Goal: Task Accomplishment & Management: Complete application form

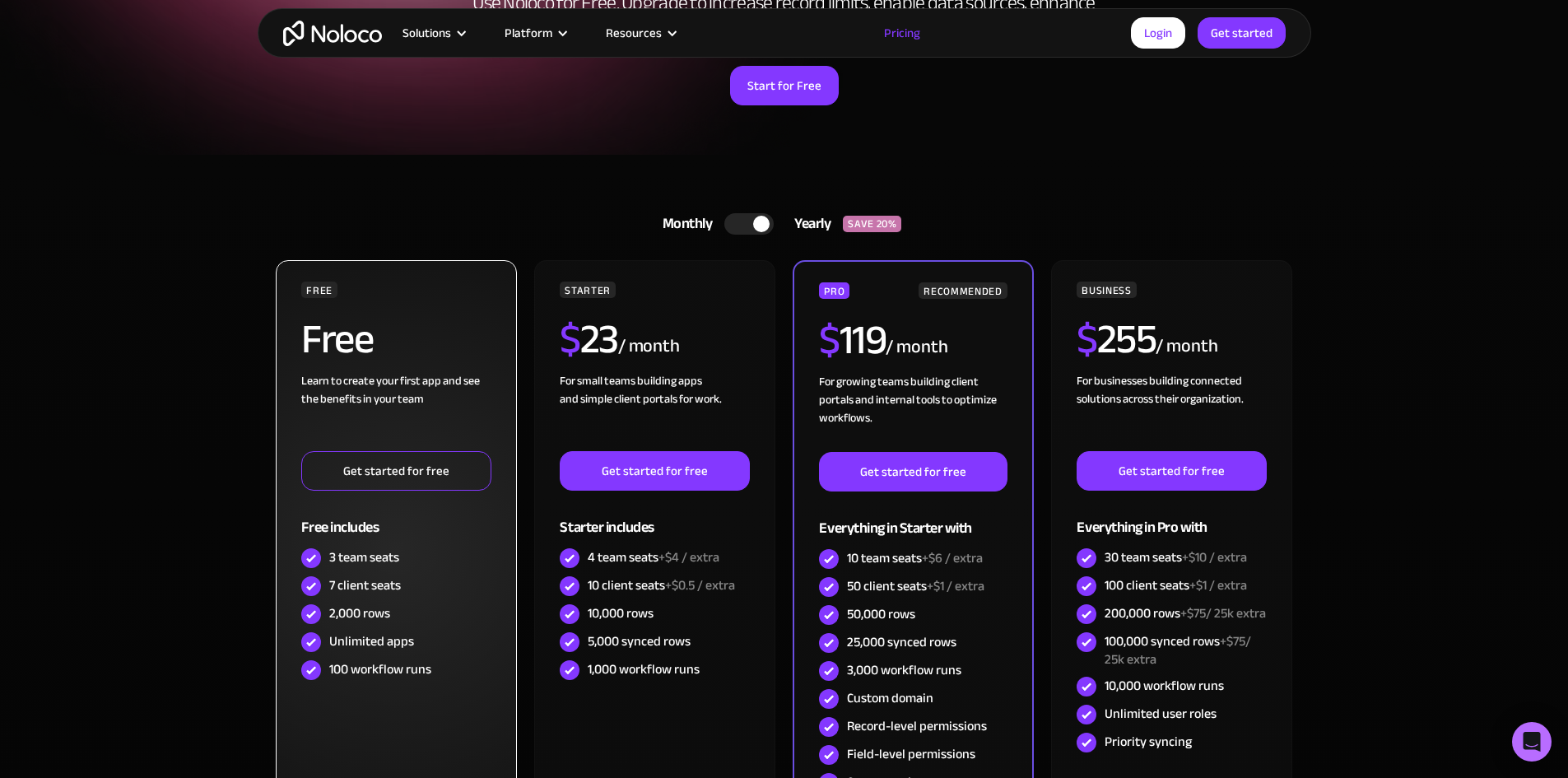
click at [441, 463] on link "Get started for free" at bounding box center [395, 471] width 190 height 39
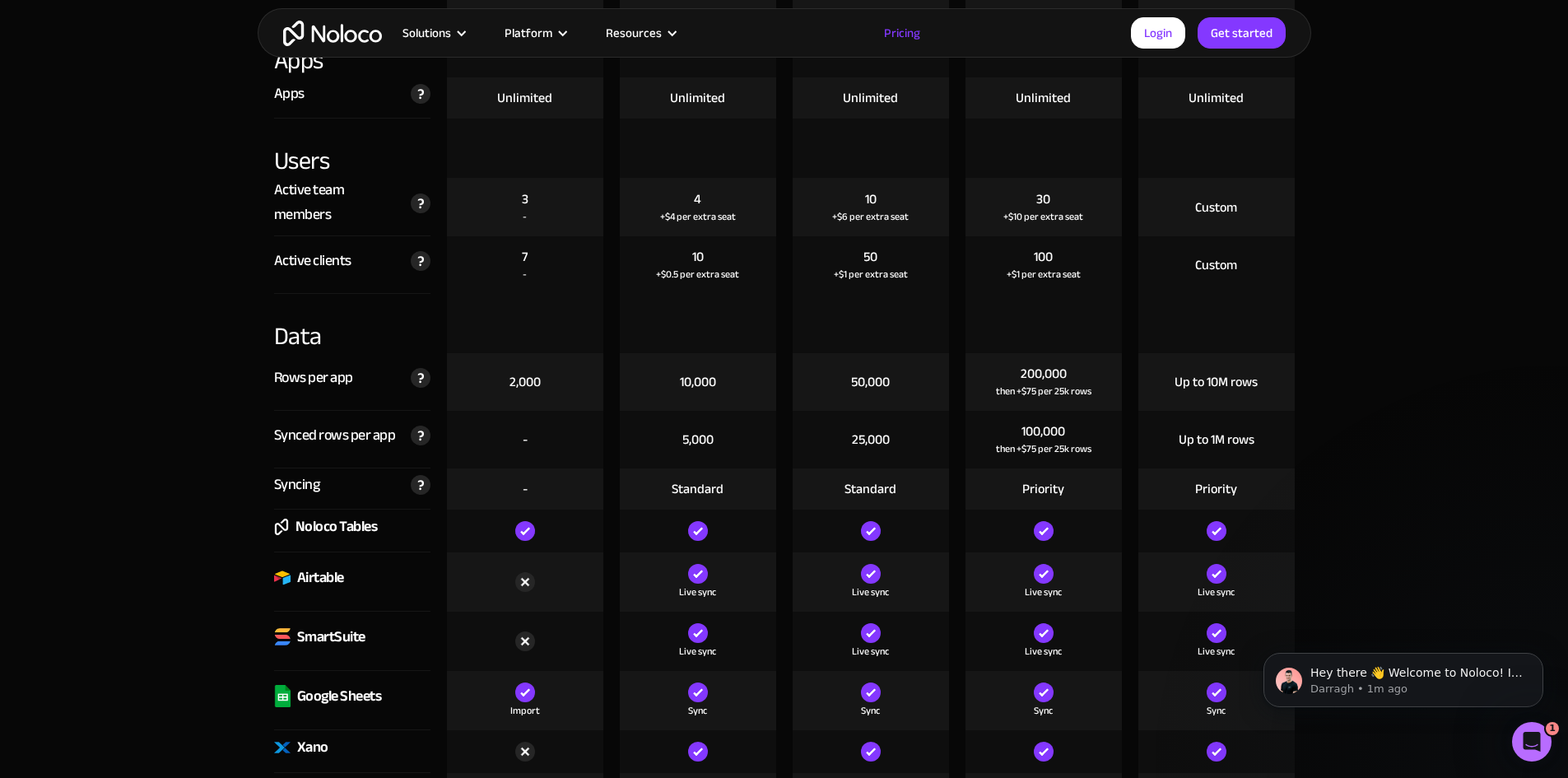
scroll to position [2059, 0]
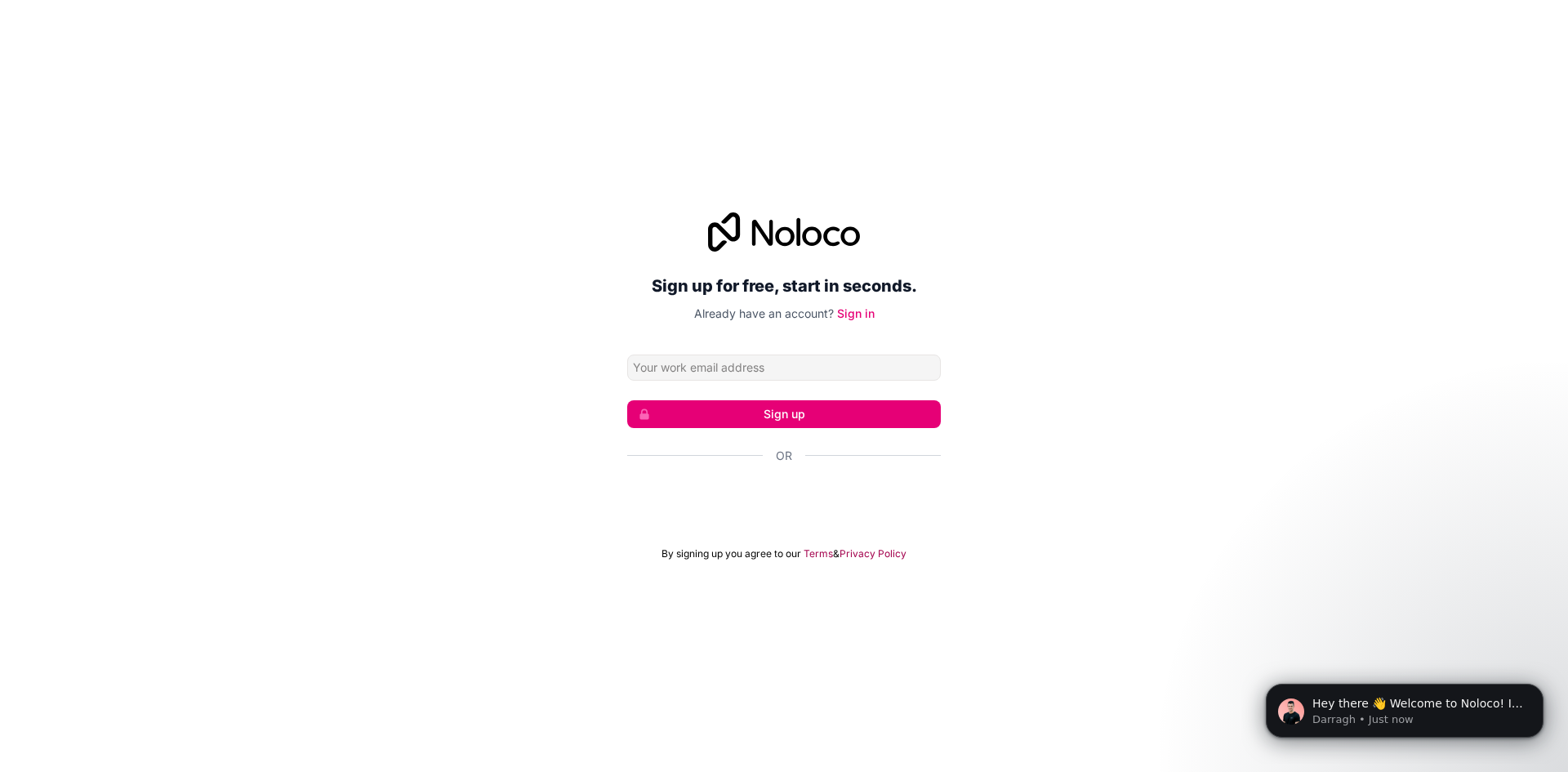
click at [1040, 427] on div "Sign up for free, start in seconds. Already have an account? Sign in Sign up Or…" at bounding box center [784, 386] width 1568 height 393
click at [865, 363] on input "Email address" at bounding box center [784, 367] width 313 height 26
type input "[EMAIL_ADDRESS][DOMAIN_NAME]"
click button "Sign up" at bounding box center [784, 414] width 313 height 27
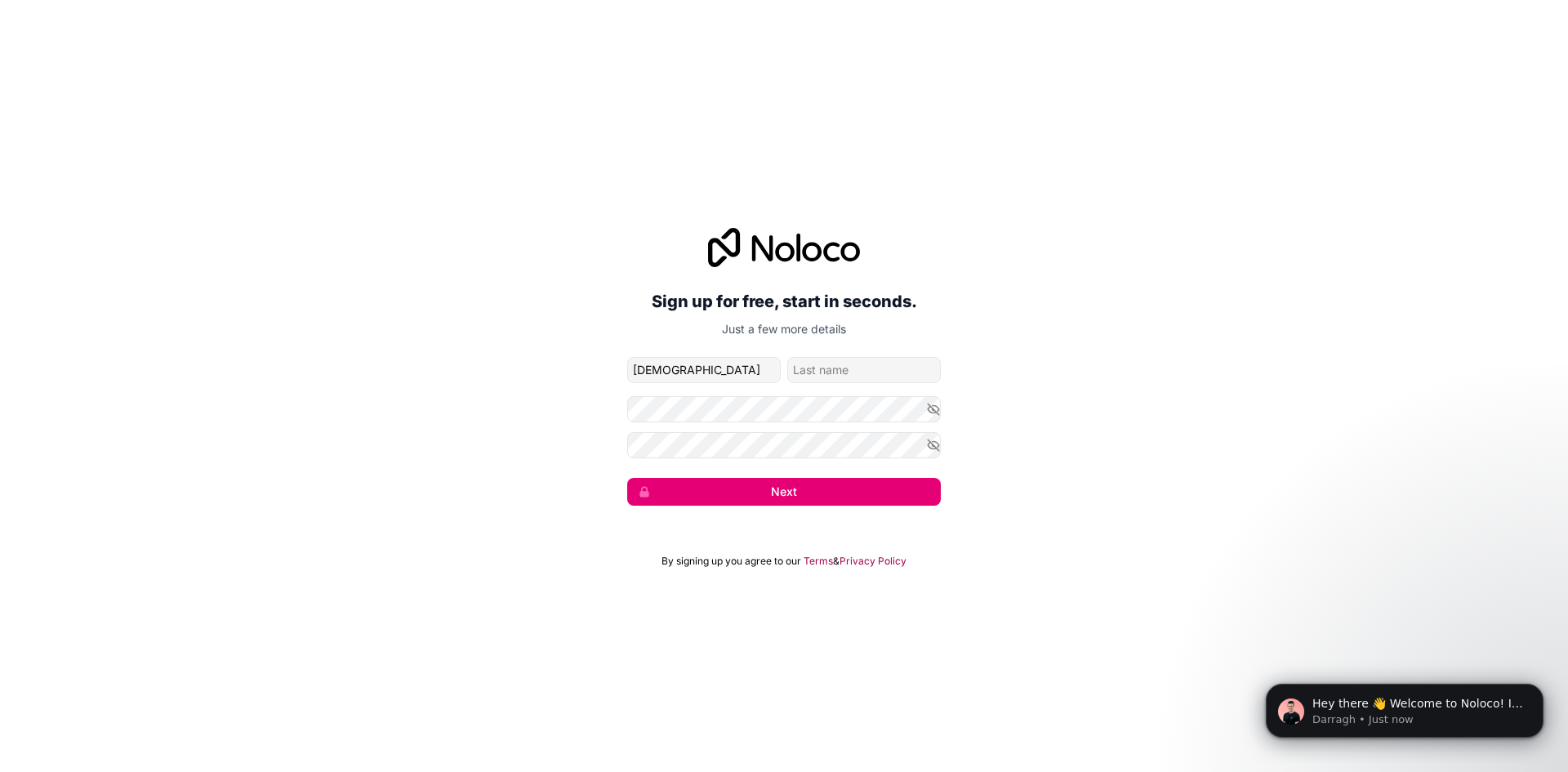
type input "[DEMOGRAPHIC_DATA]"
type input "Roman"
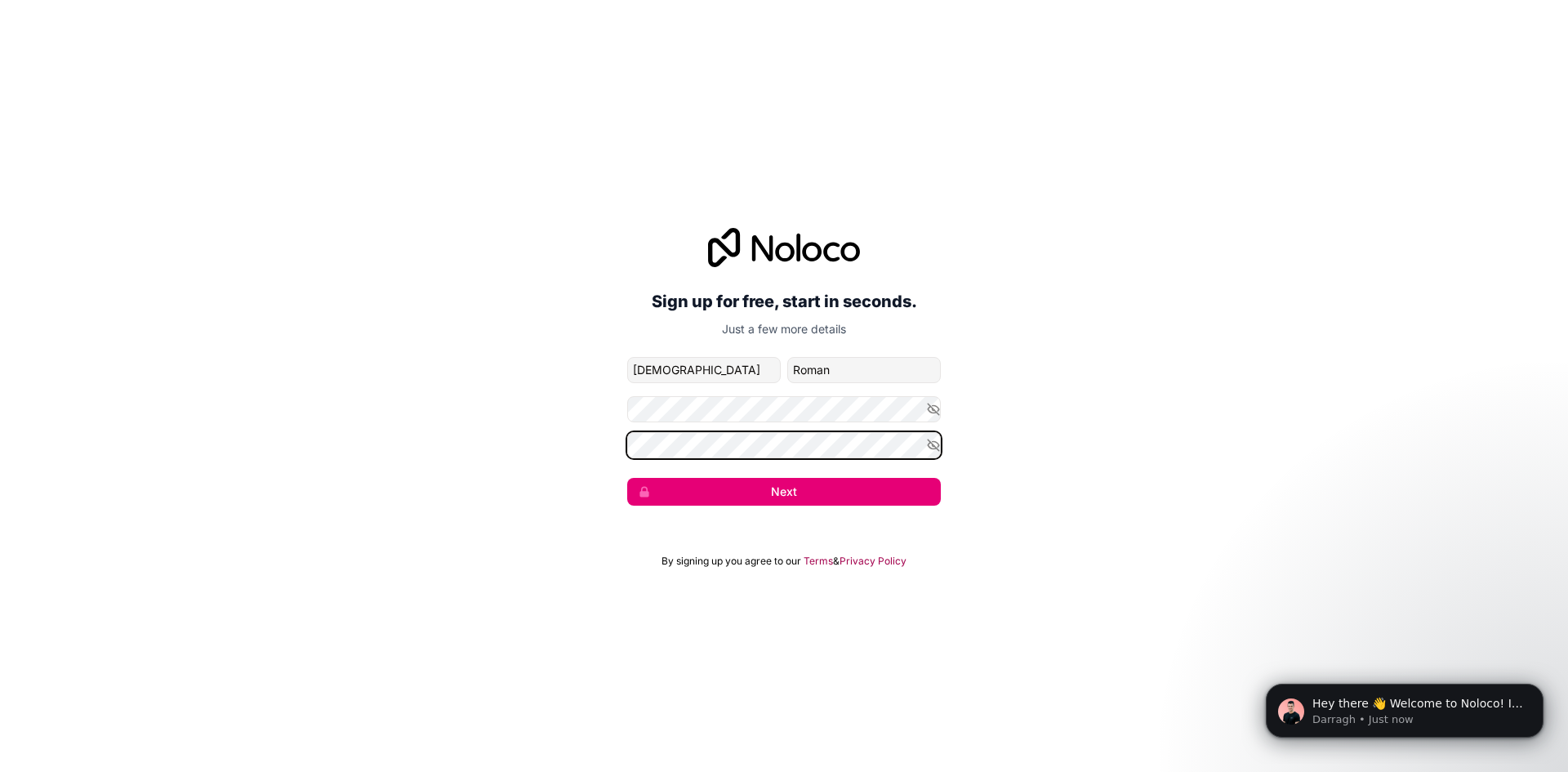
click at [627, 478] on button "Next" at bounding box center [784, 492] width 313 height 27
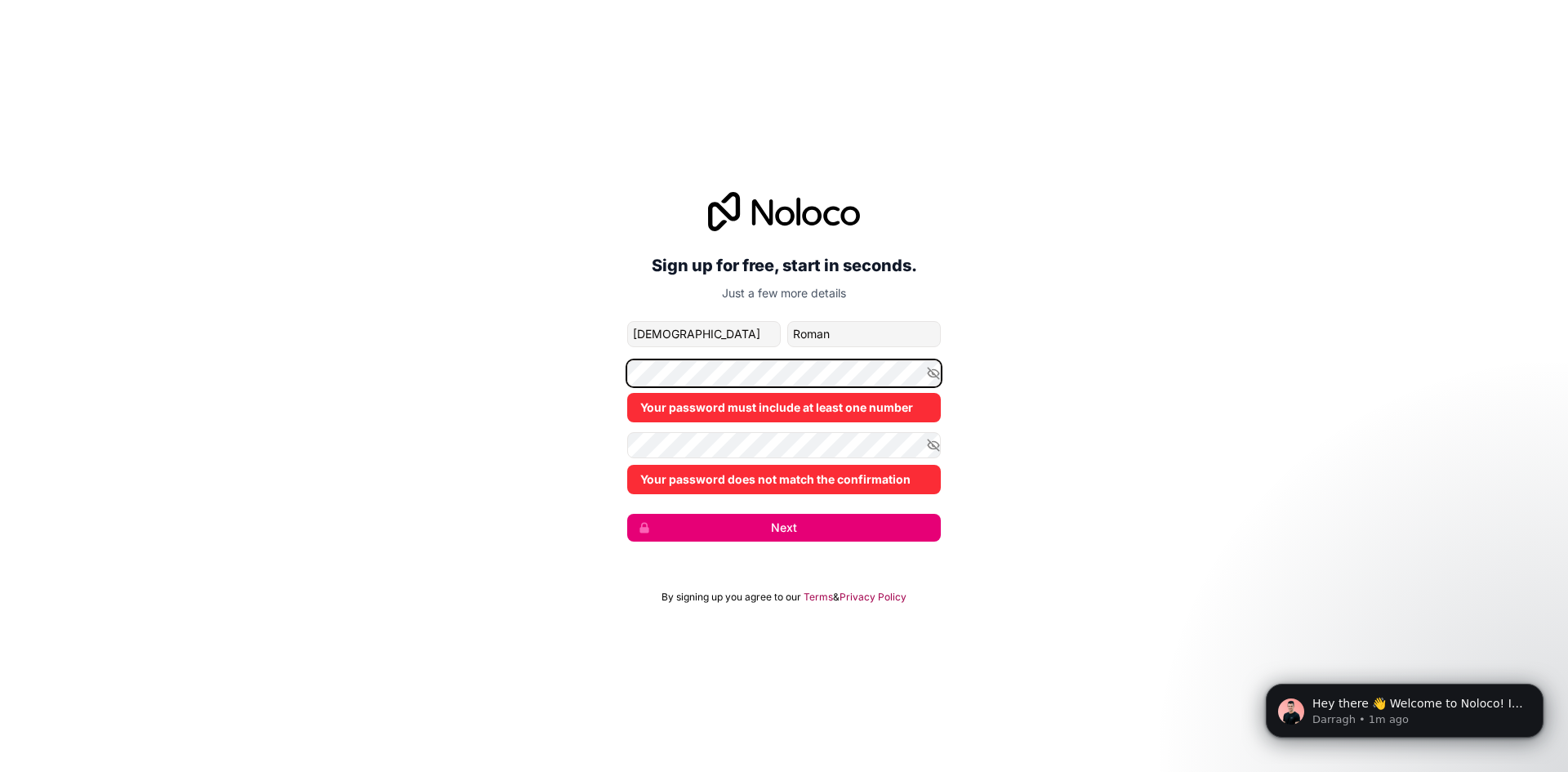
click at [627, 513] on button "Next" at bounding box center [784, 527] width 313 height 27
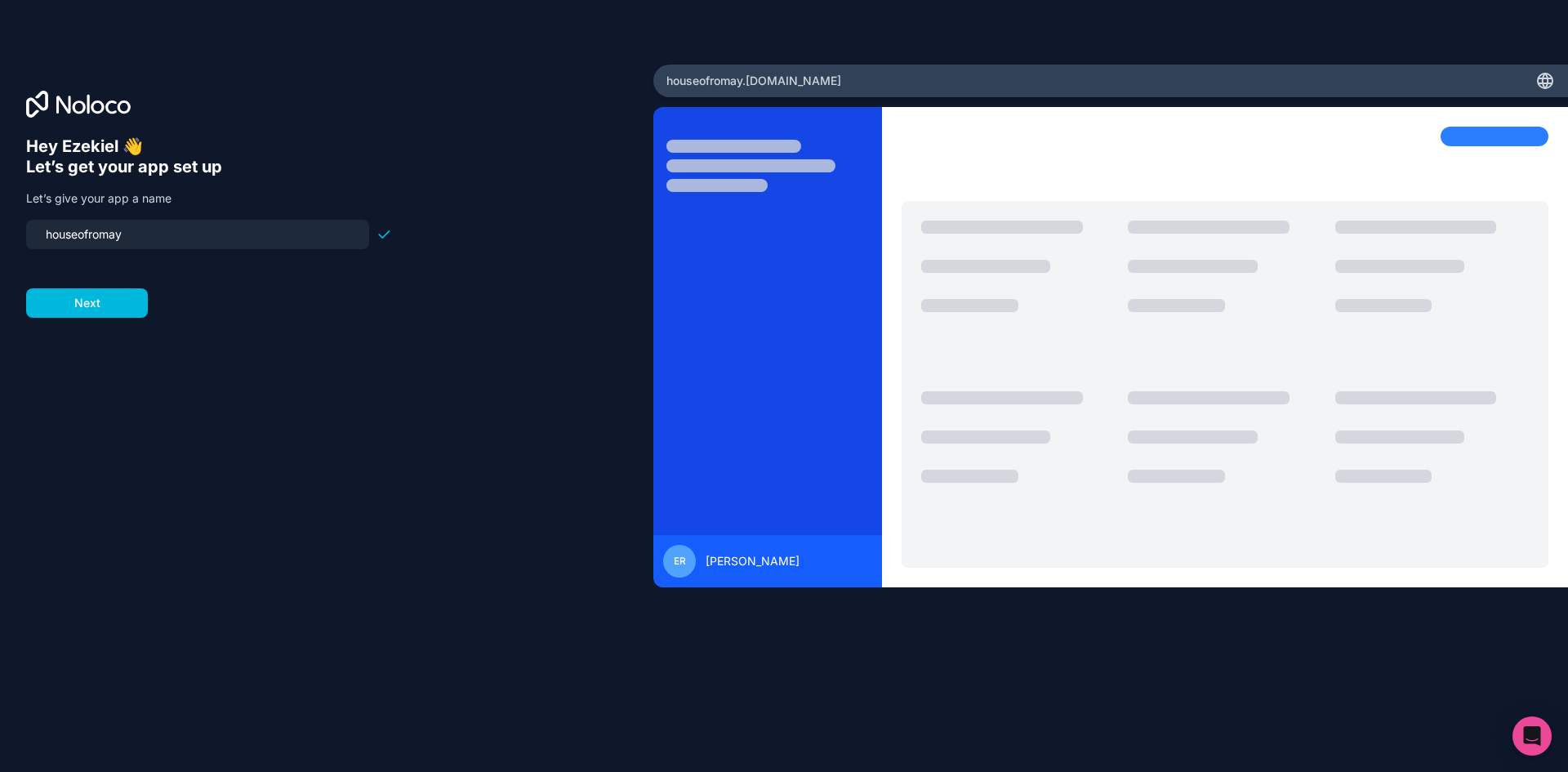
drag, startPoint x: 227, startPoint y: 237, endPoint x: 26, endPoint y: 233, distance: 201.0
click at [26, 233] on div "houseofromay" at bounding box center [198, 234] width 343 height 29
type input "houseofromay"
click at [74, 294] on button "Next" at bounding box center [87, 303] width 122 height 29
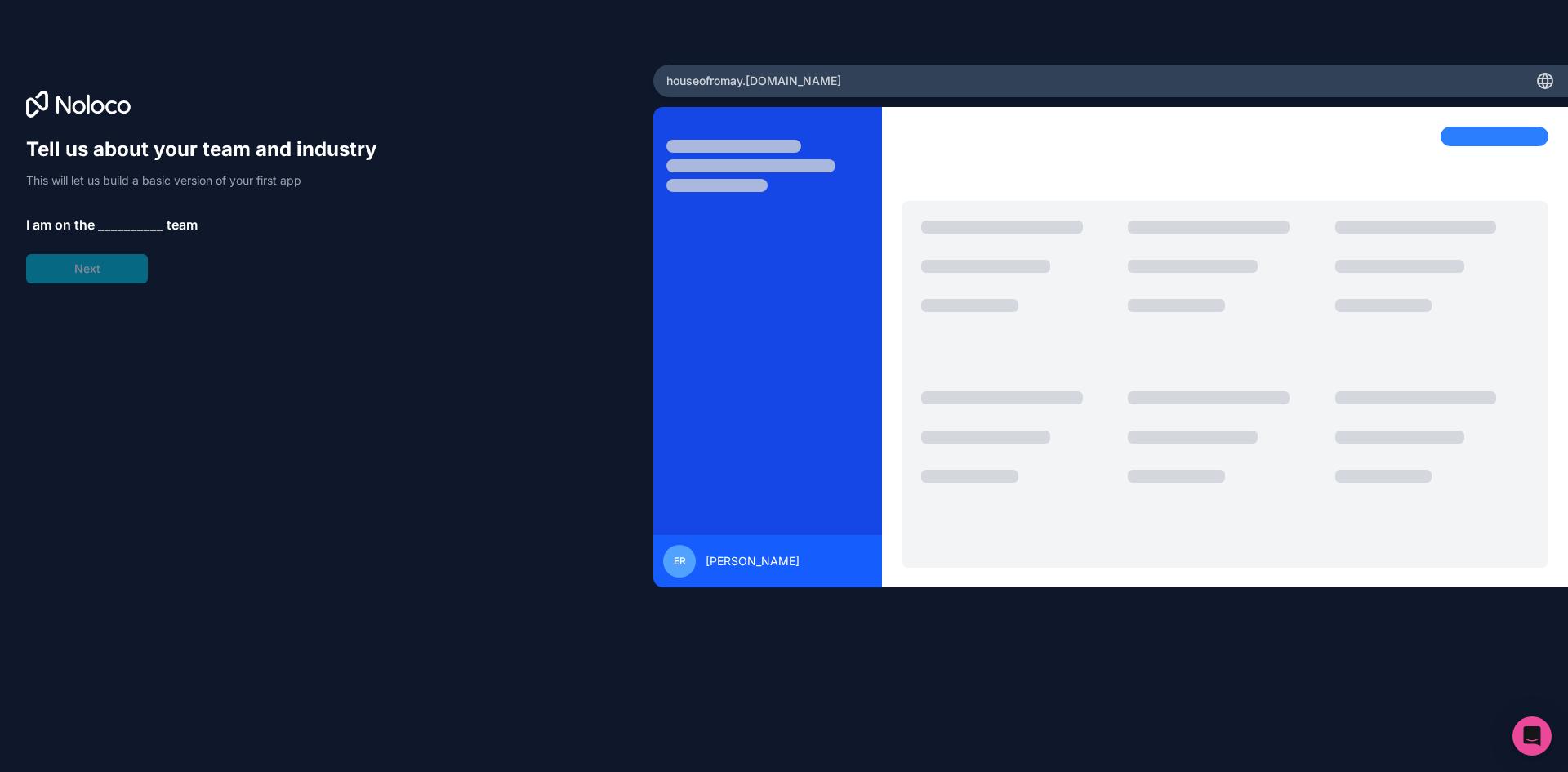
click at [143, 221] on span "__________" at bounding box center [130, 224] width 65 height 20
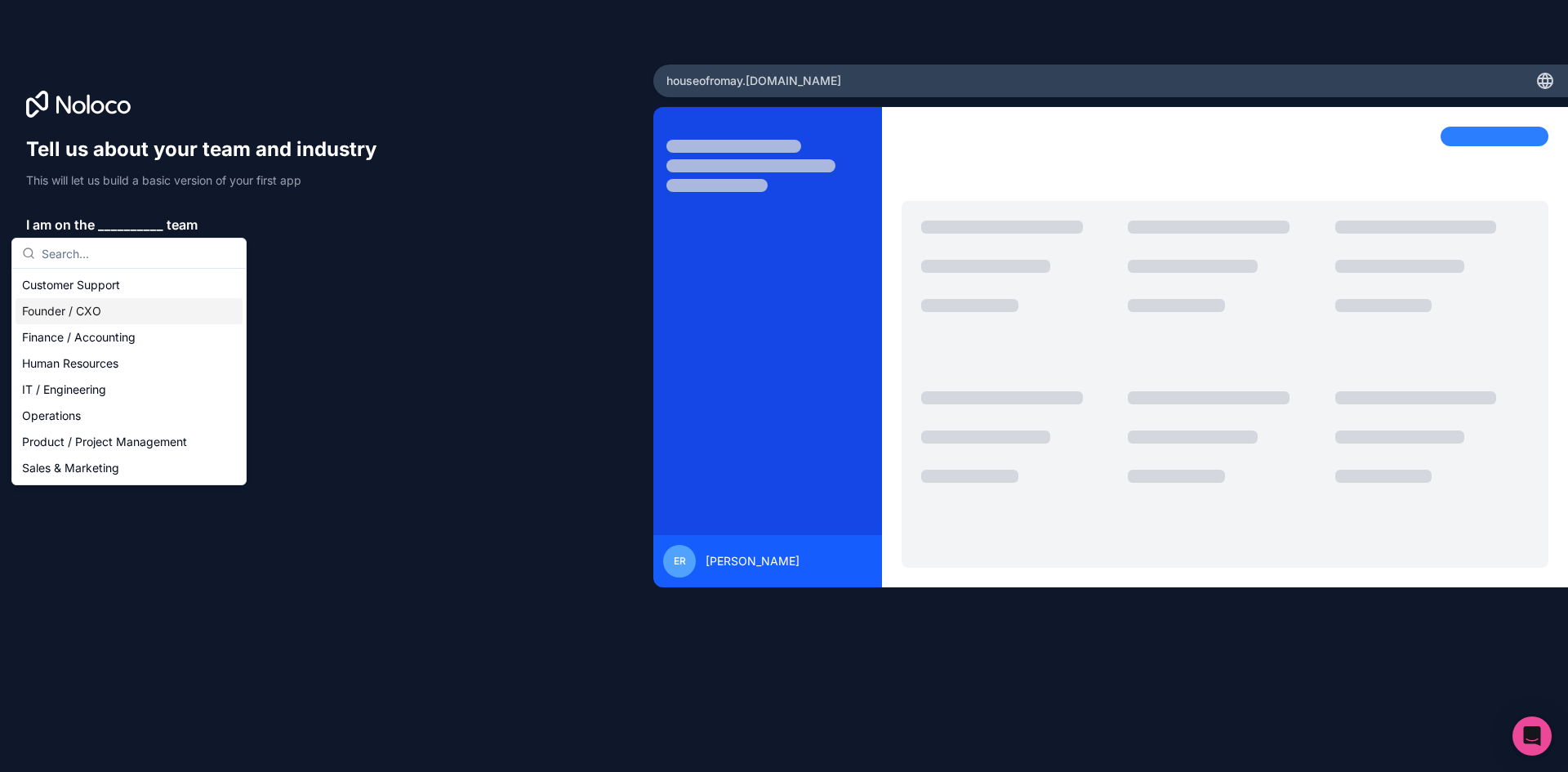
click at [110, 309] on div "Founder / CXO" at bounding box center [129, 311] width 227 height 26
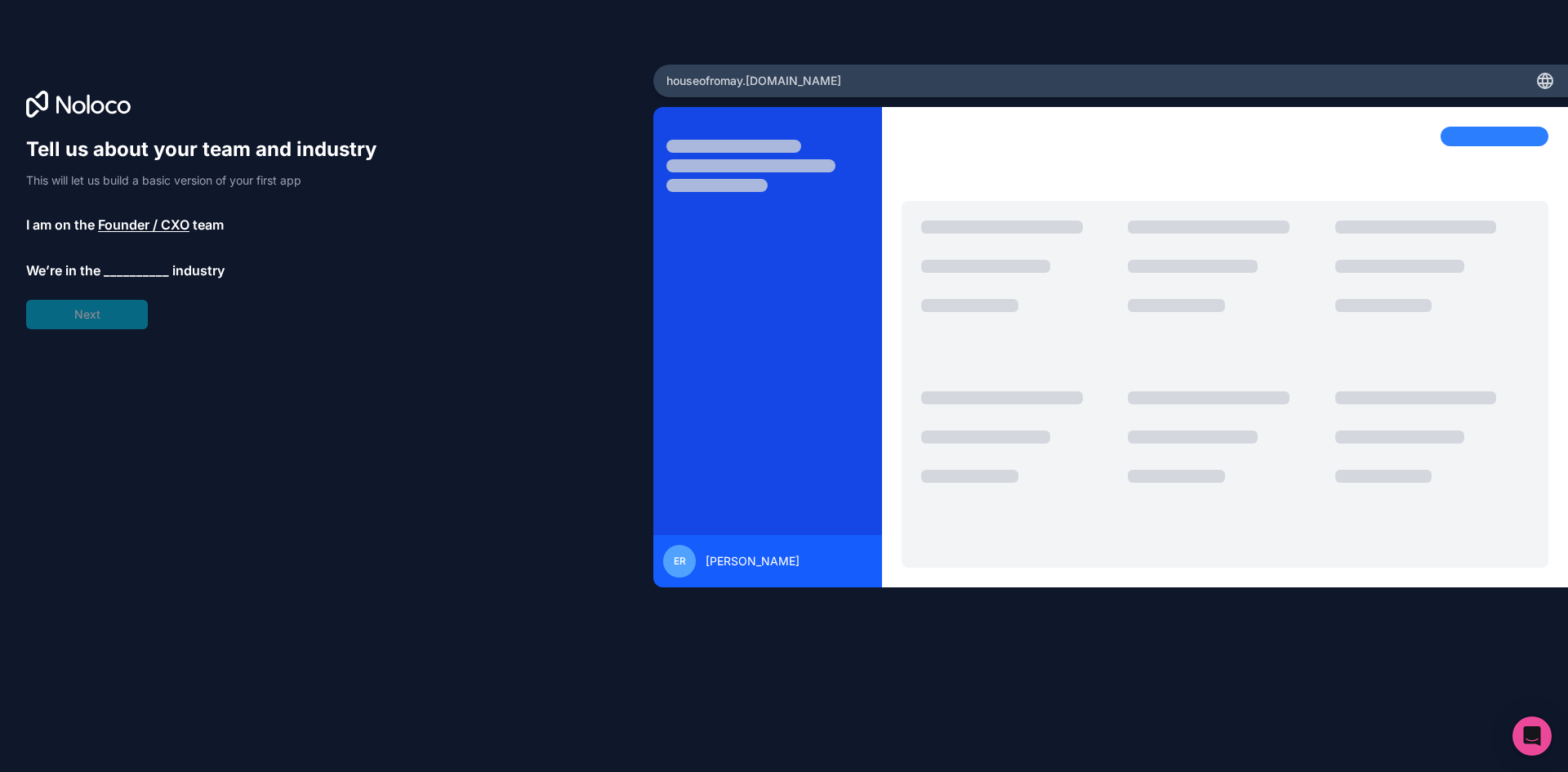
click at [120, 275] on span "__________" at bounding box center [136, 270] width 65 height 20
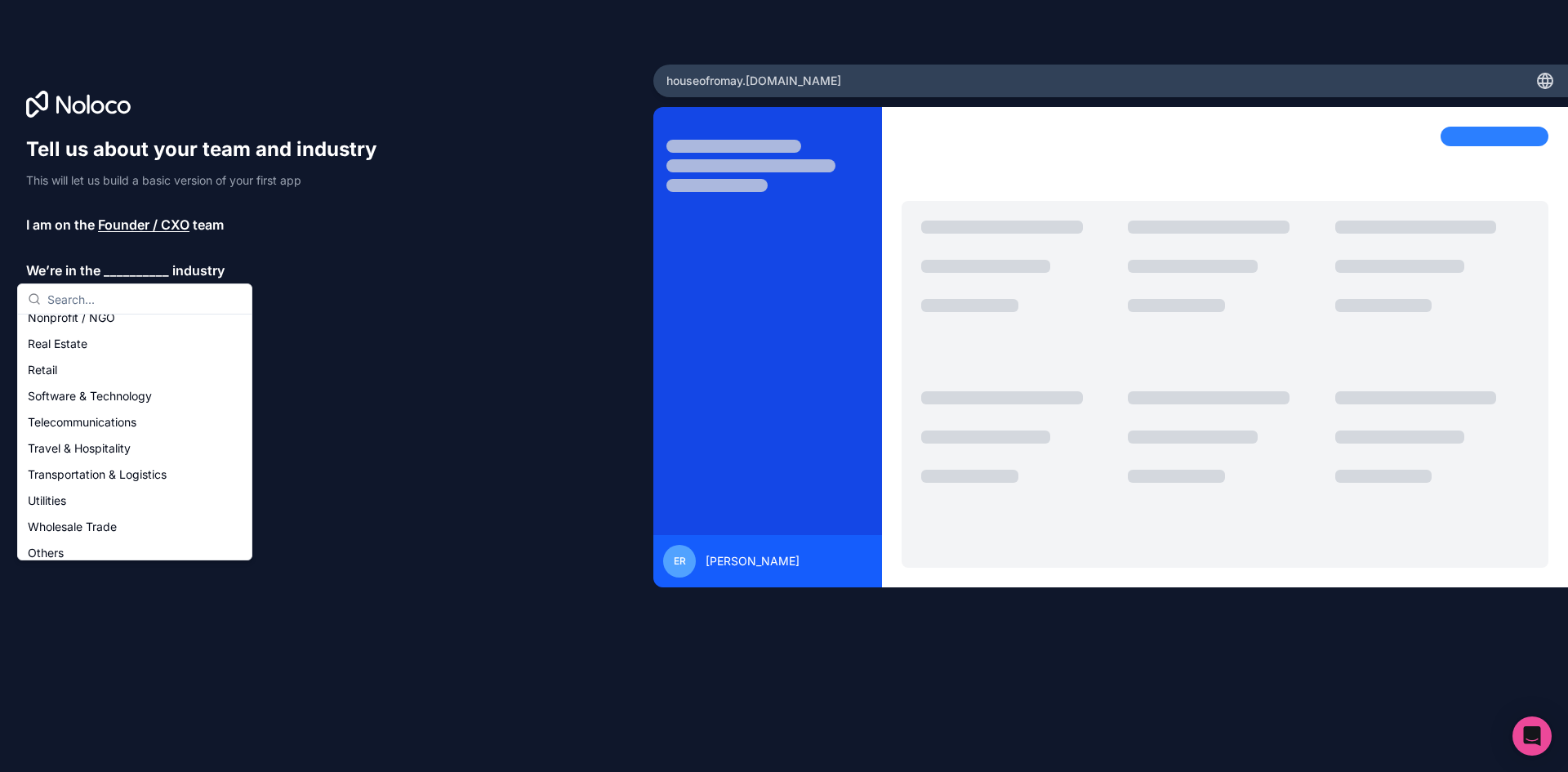
scroll to position [337, 0]
click at [107, 537] on div "Others" at bounding box center [135, 543] width 227 height 26
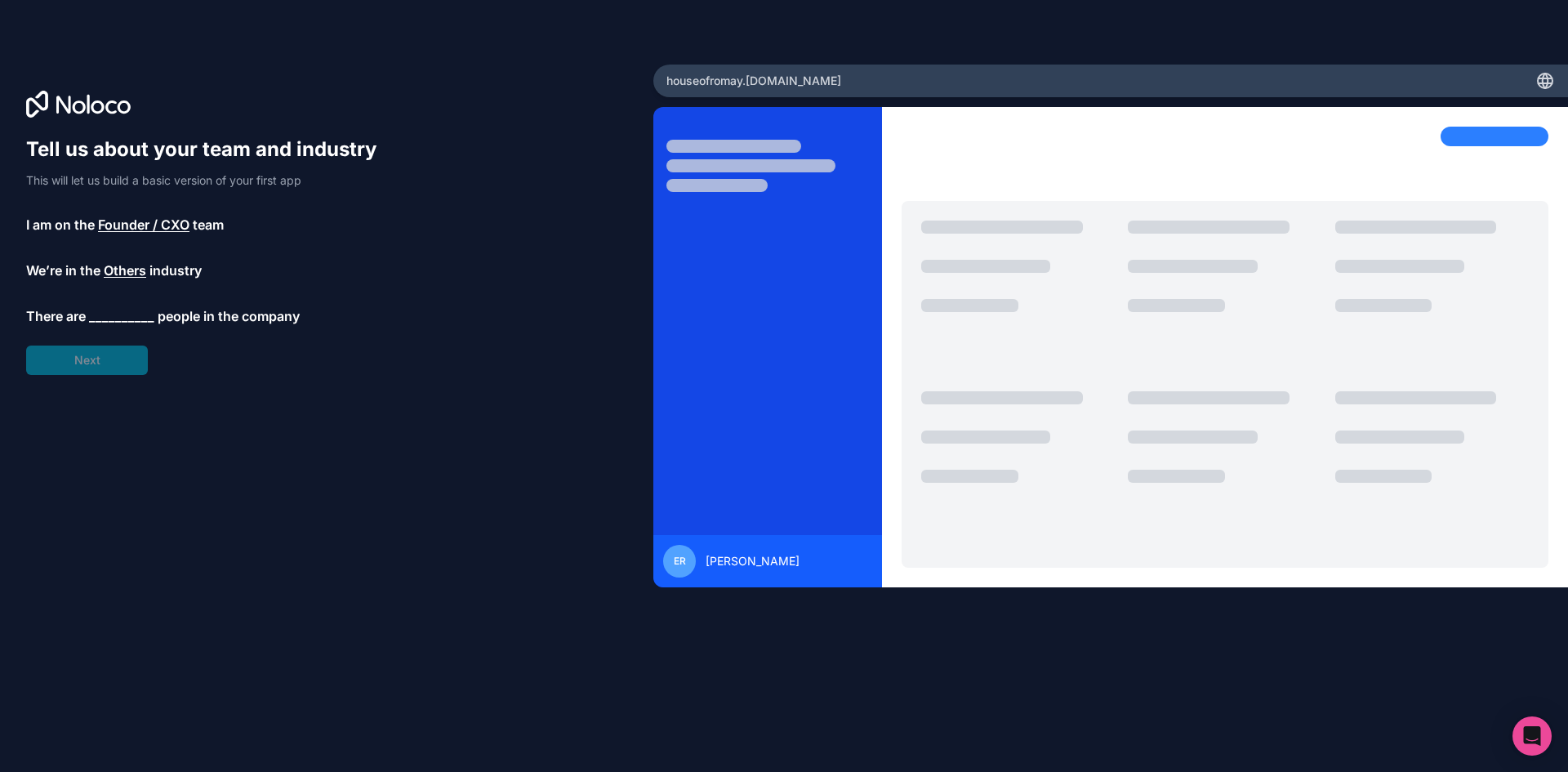
click at [132, 313] on span "__________" at bounding box center [121, 316] width 65 height 20
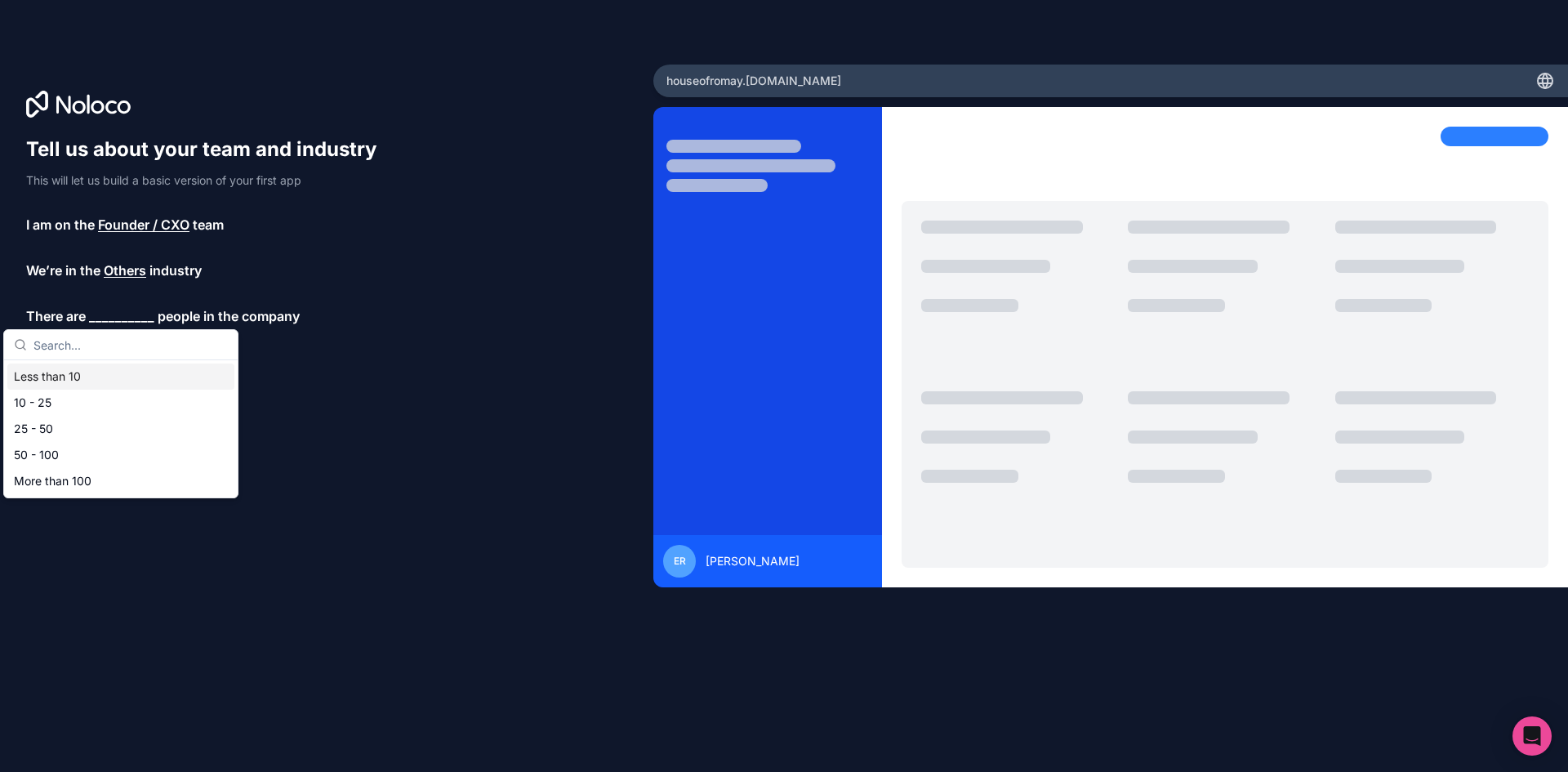
click at [115, 384] on div "Less than 10" at bounding box center [121, 376] width 227 height 26
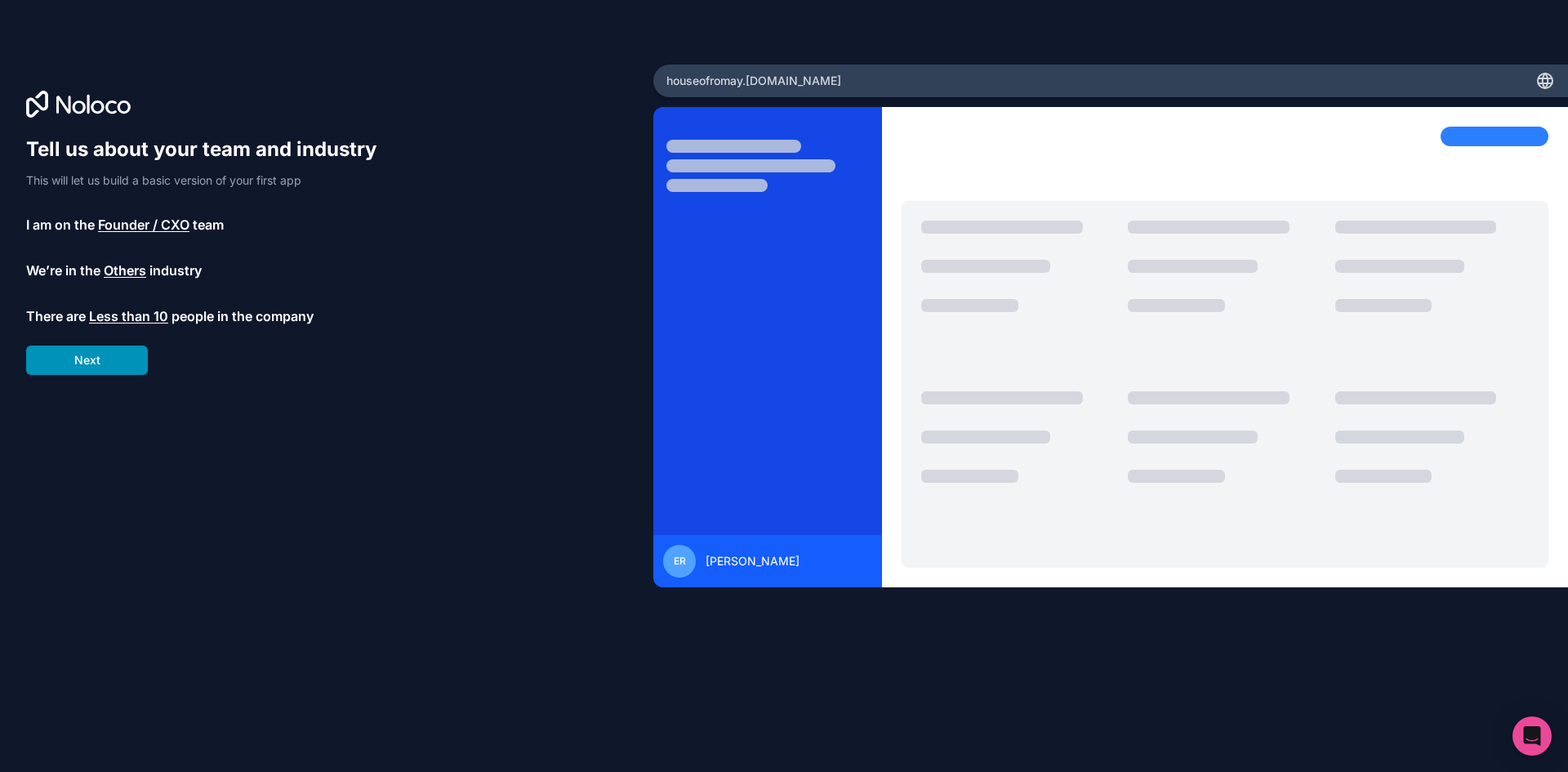
click at [113, 354] on button "Next" at bounding box center [87, 360] width 122 height 29
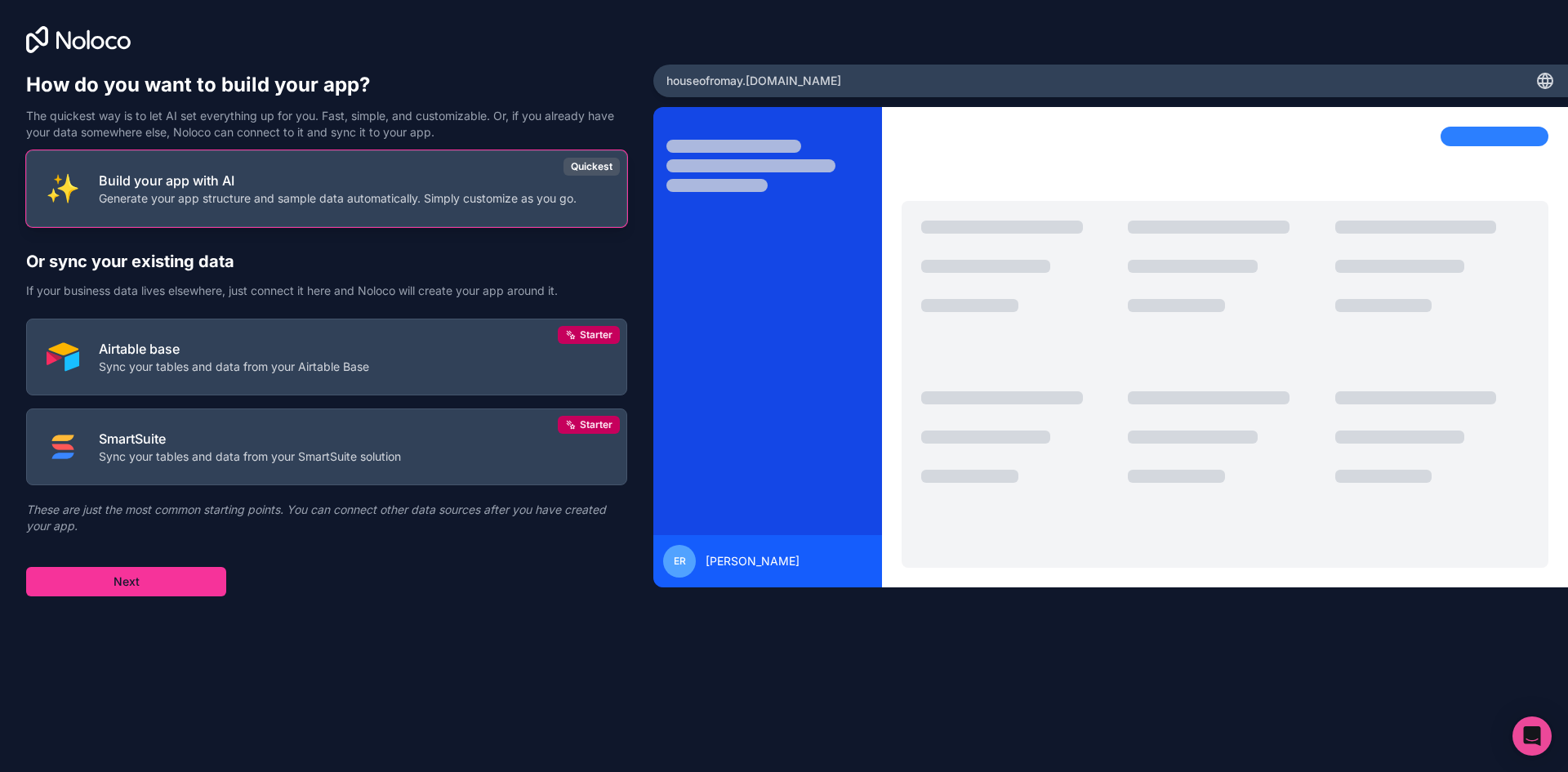
click at [317, 206] on p "Generate your app structure and sample data automatically. Simply customize as …" at bounding box center [338, 198] width 478 height 17
click at [198, 596] on div "How do you want to build your app? The quickest way is to let AI set everything…" at bounding box center [327, 345] width 601 height 546
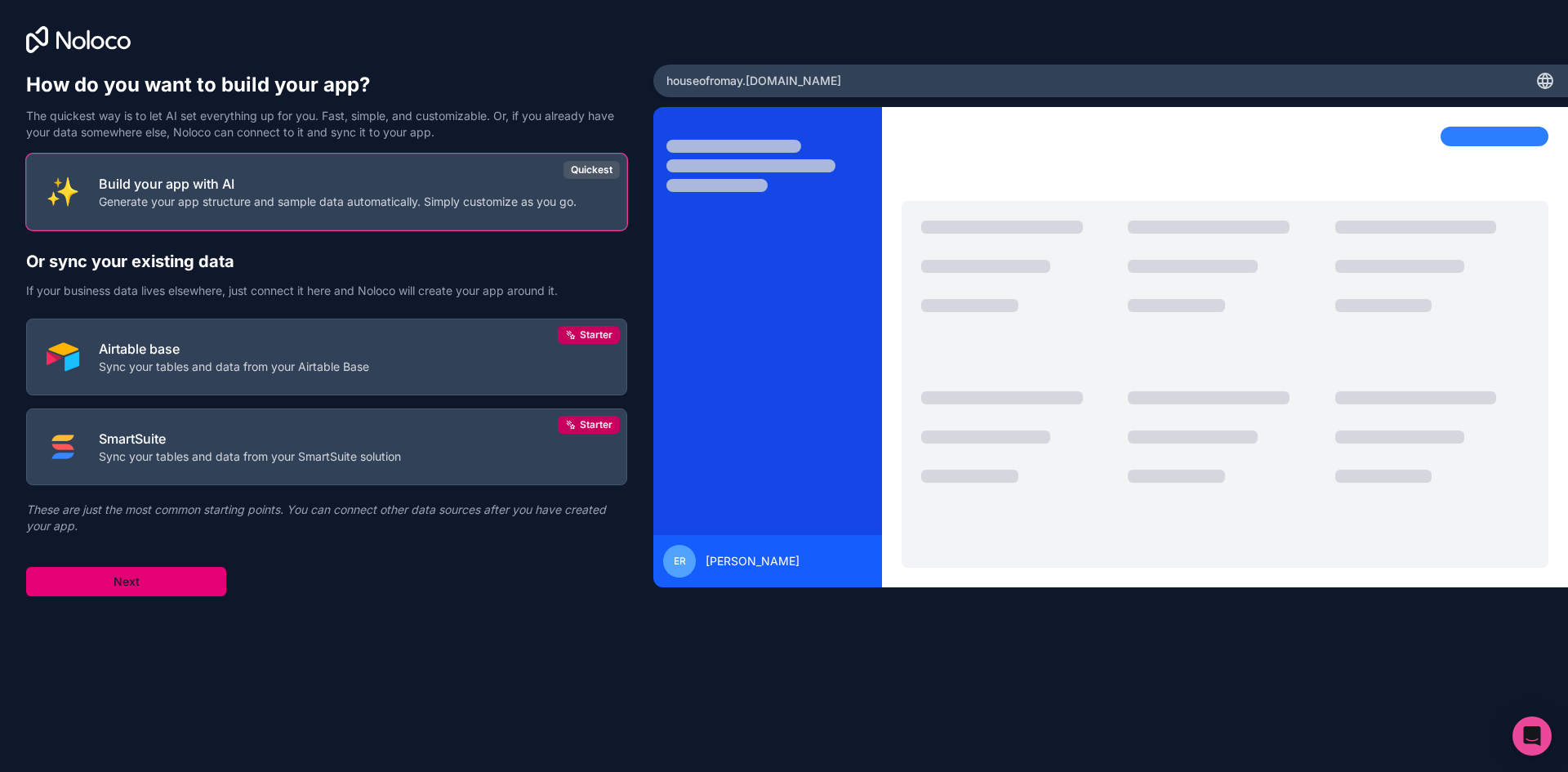
click at [198, 579] on button "Next" at bounding box center [126, 582] width 200 height 29
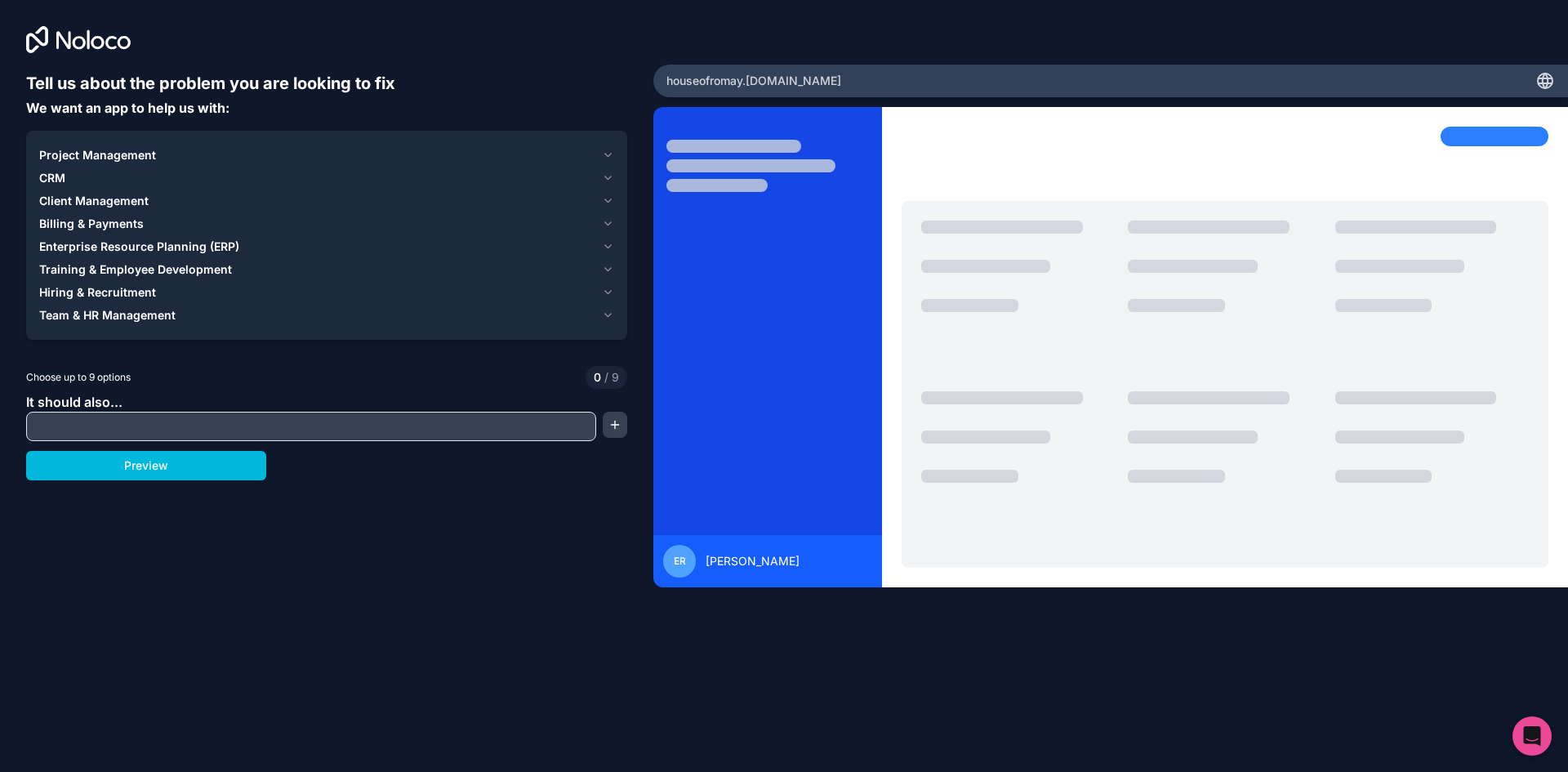
click at [604, 153] on icon "button" at bounding box center [608, 154] width 13 height 13
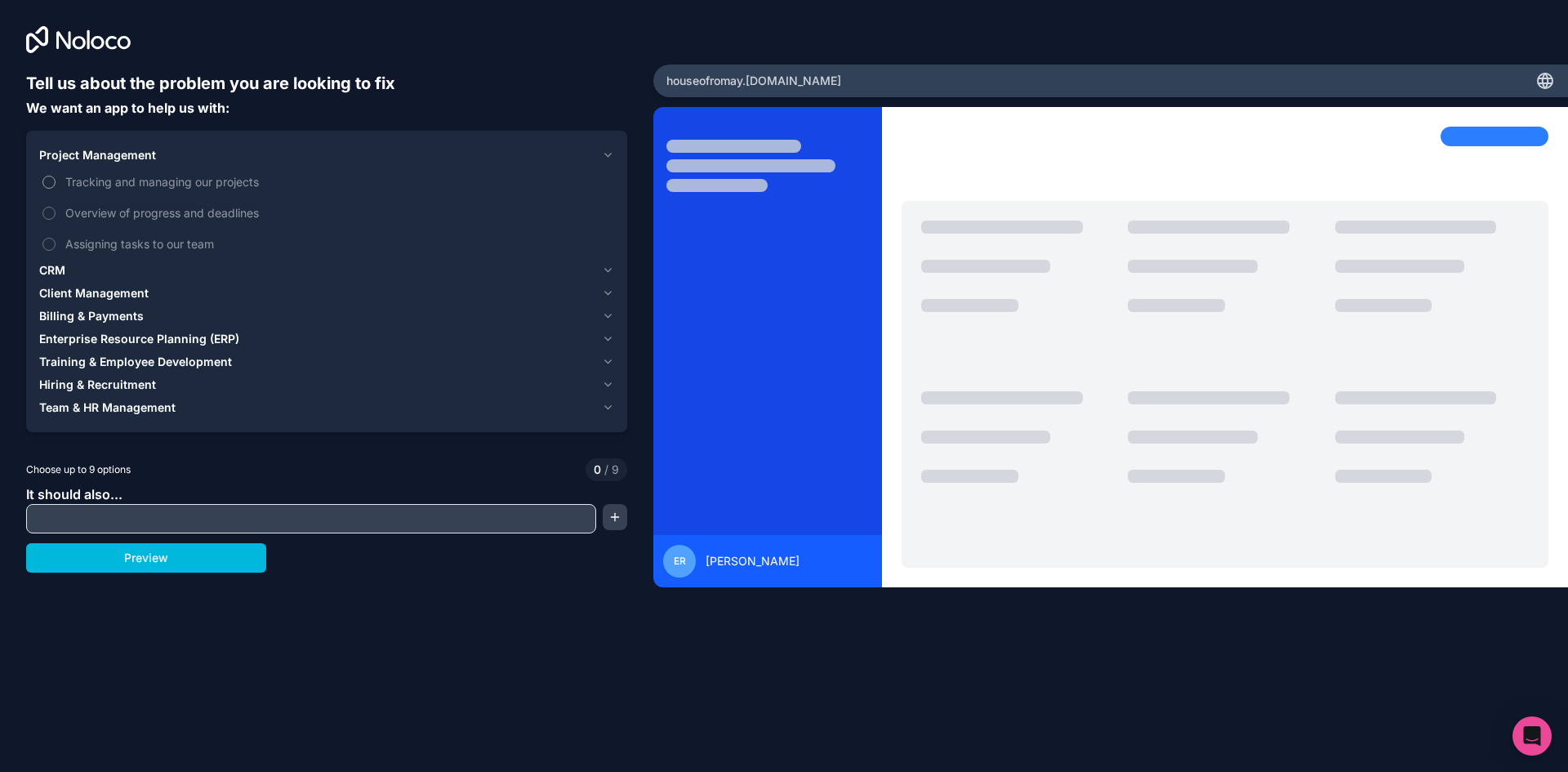
click at [259, 188] on span "Tracking and managing our projects" at bounding box center [338, 182] width 545 height 18
click at [56, 188] on button "Tracking and managing our projects" at bounding box center [49, 182] width 13 height 13
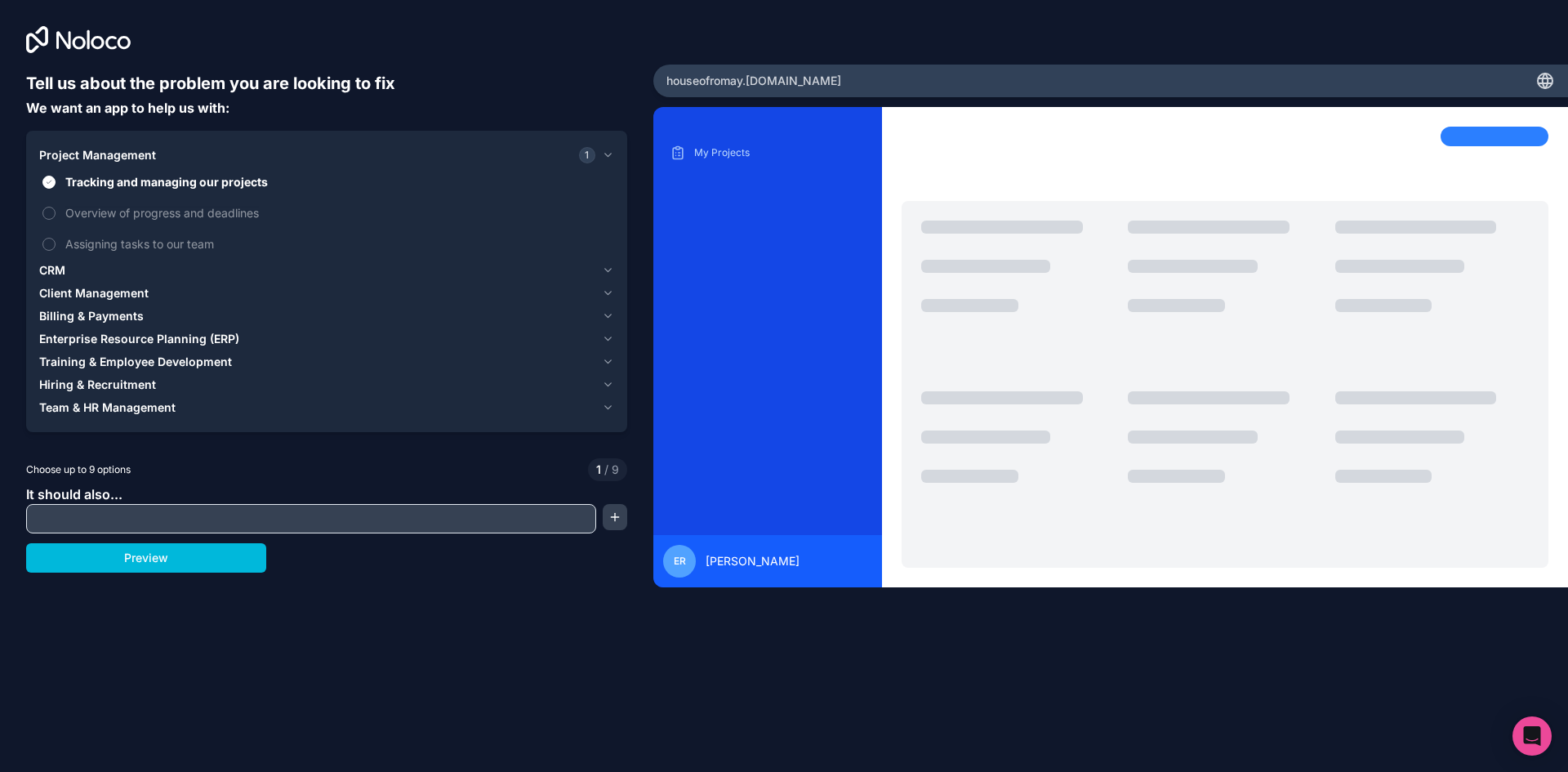
click at [587, 159] on span "1" at bounding box center [586, 155] width 17 height 17
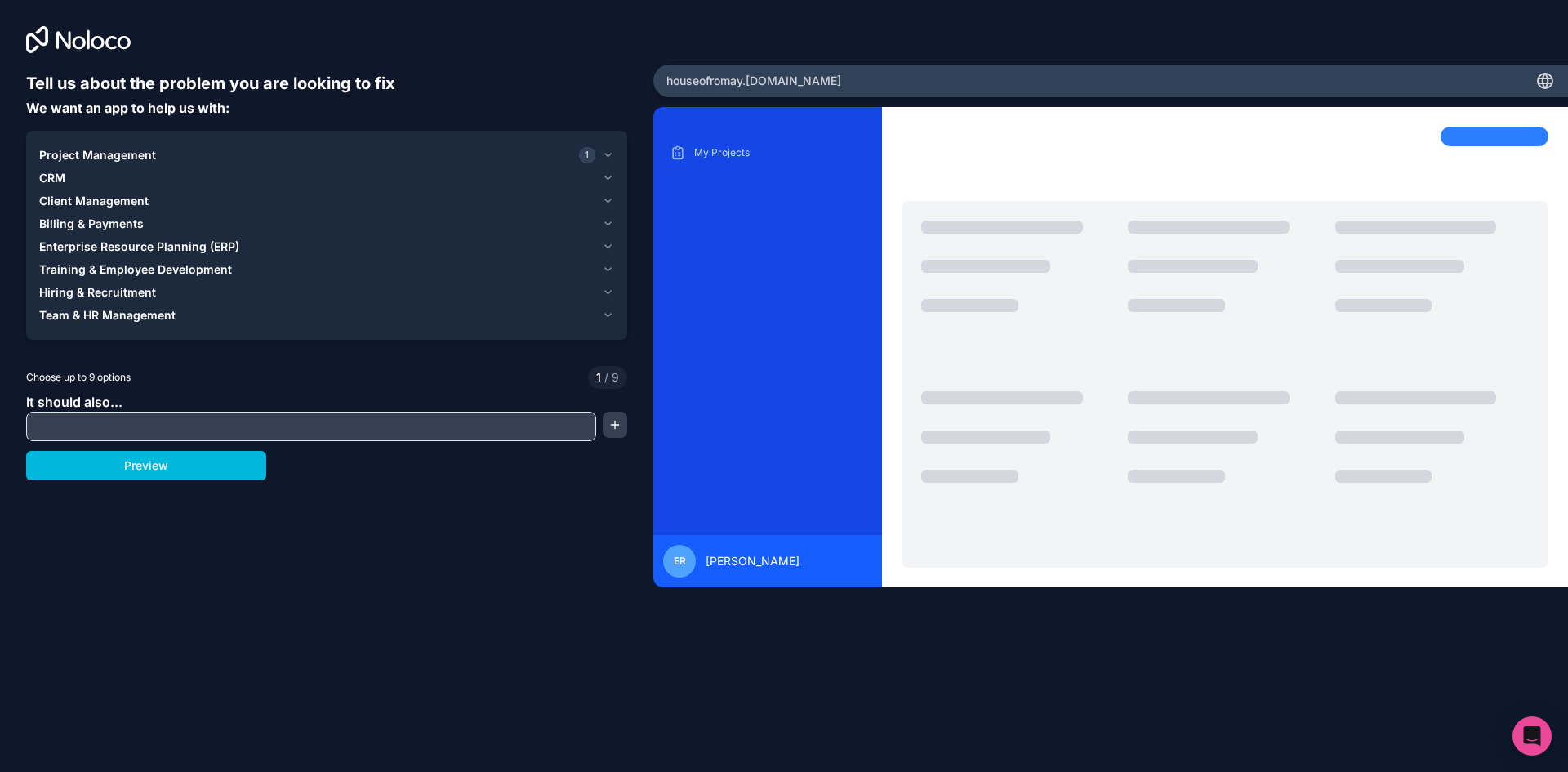
click at [333, 195] on div "Client Management" at bounding box center [317, 201] width 556 height 17
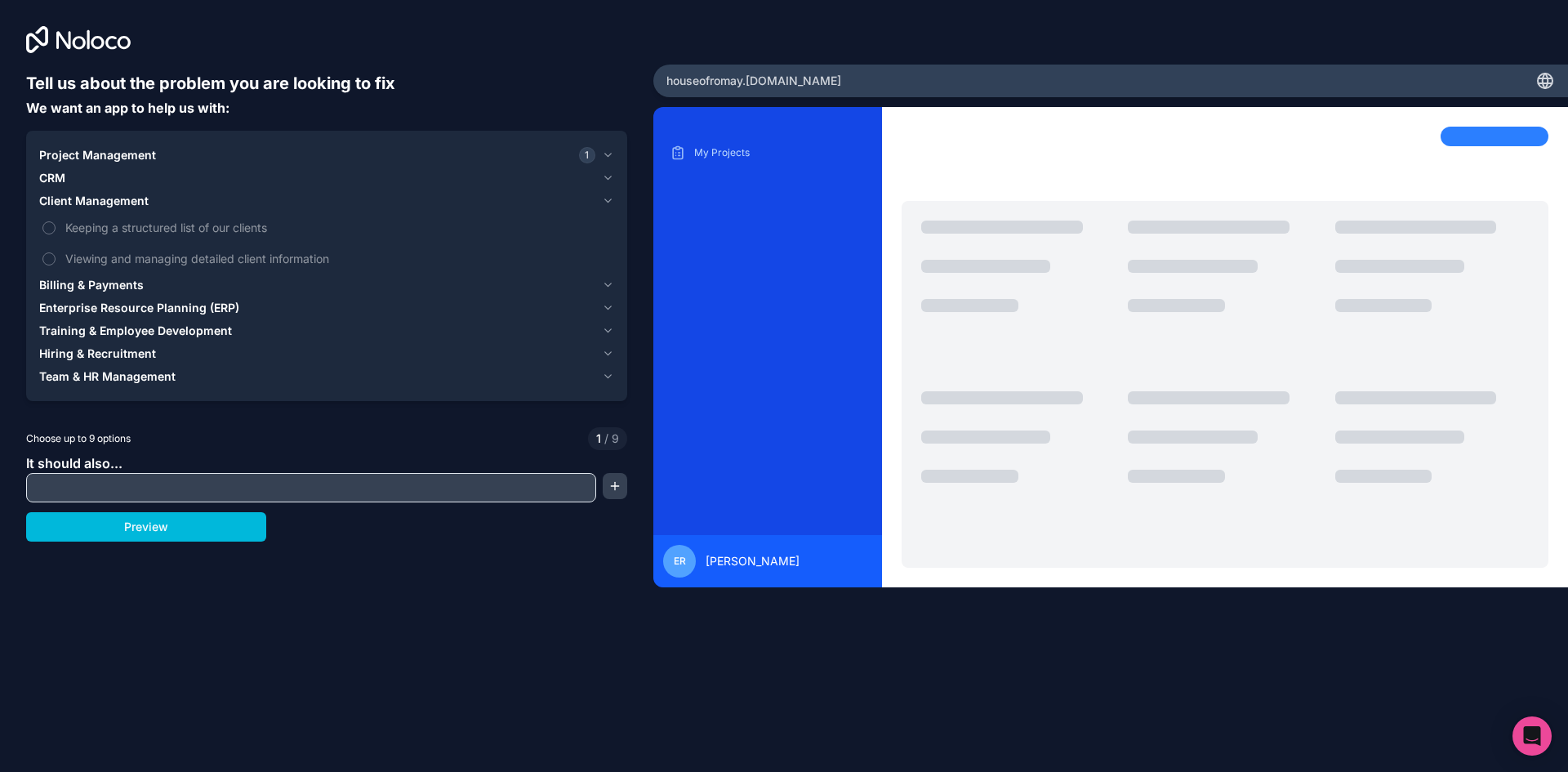
click at [332, 195] on div "Client Management" at bounding box center [317, 201] width 556 height 17
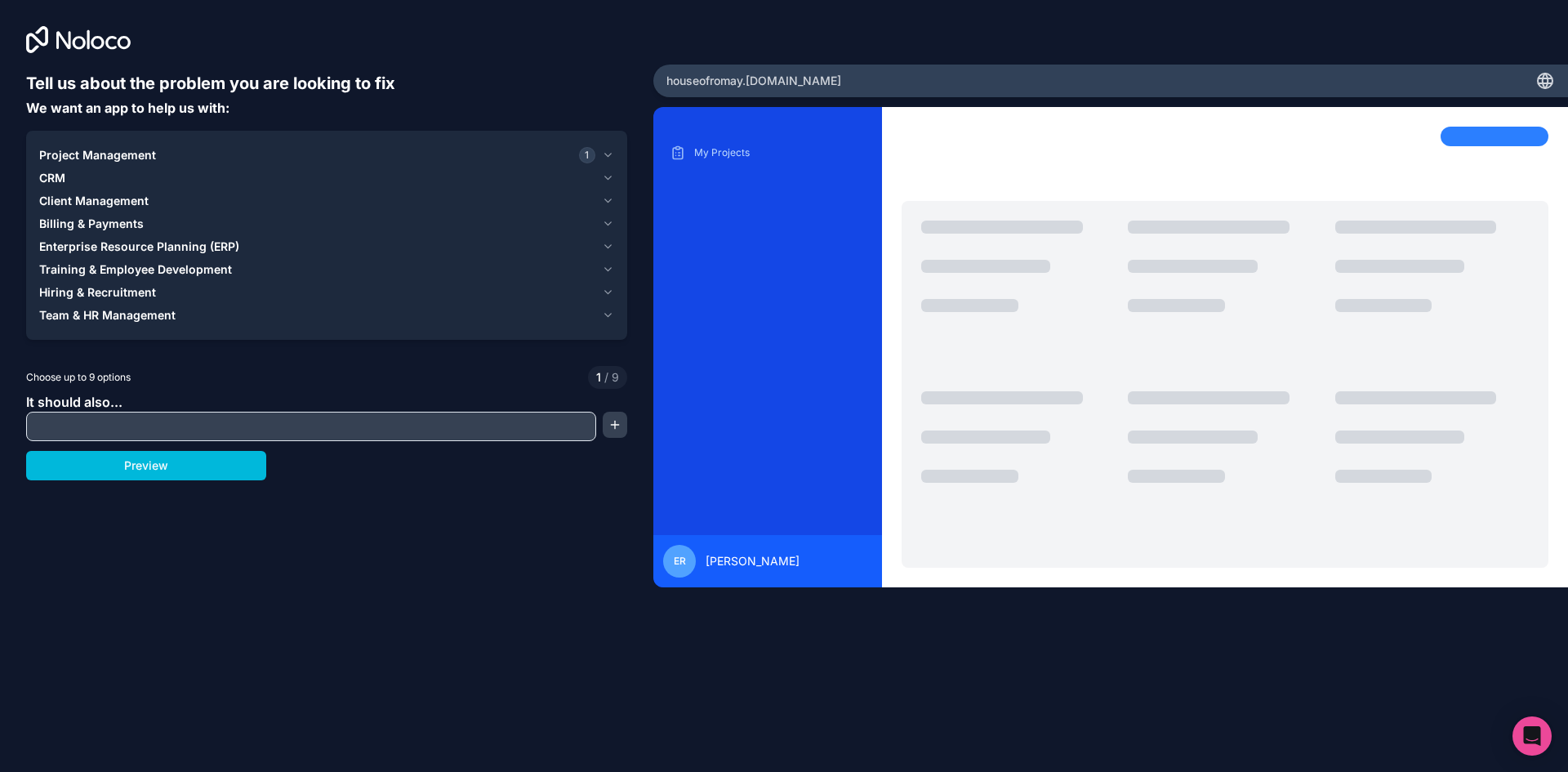
click at [322, 183] on div "CRM" at bounding box center [317, 178] width 556 height 17
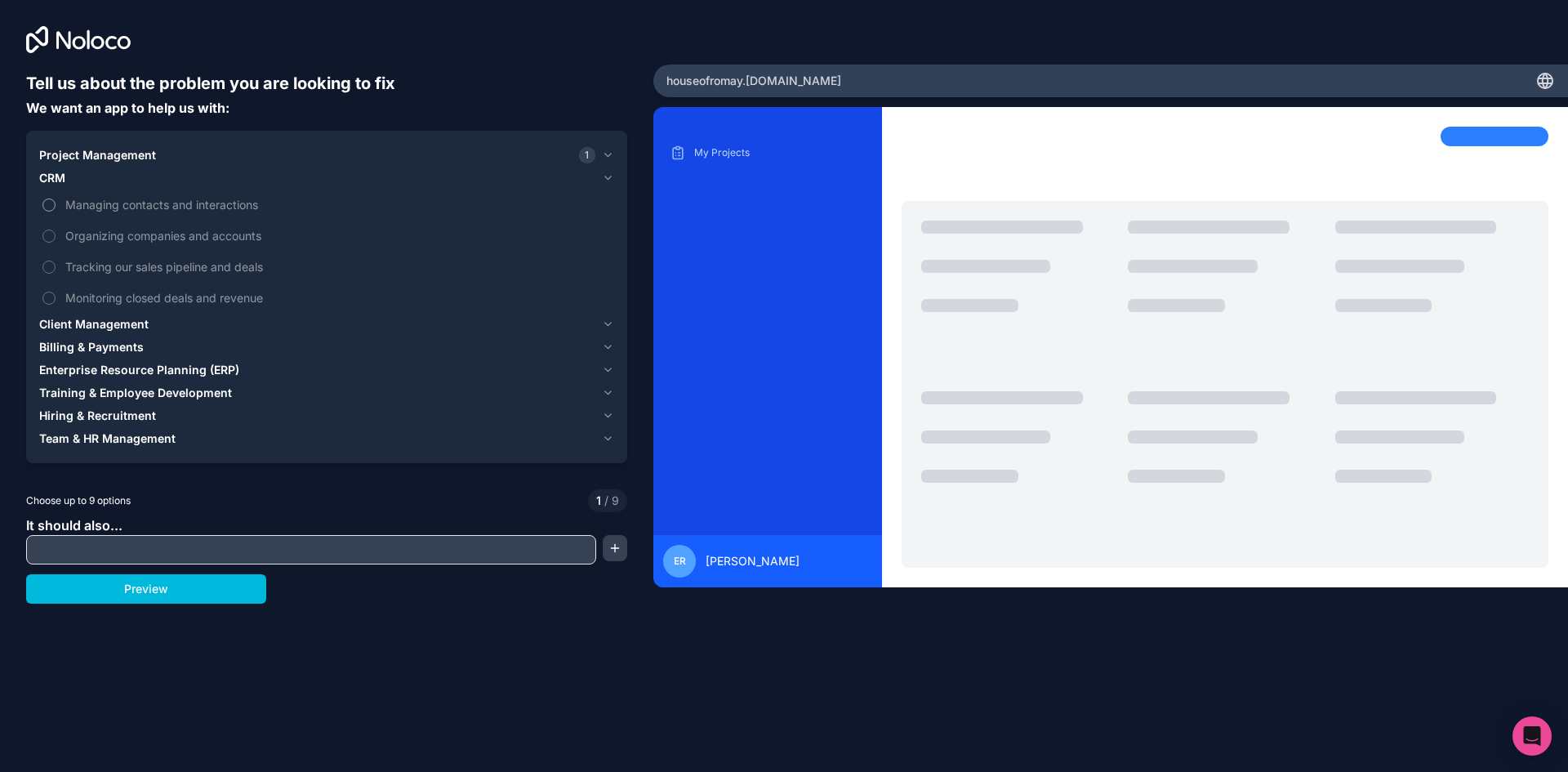
click at [243, 205] on span "Managing contacts and interactions" at bounding box center [338, 205] width 545 height 18
click at [56, 205] on button "Managing contacts and interactions" at bounding box center [49, 204] width 13 height 13
click at [604, 183] on icon "button" at bounding box center [608, 178] width 13 height 13
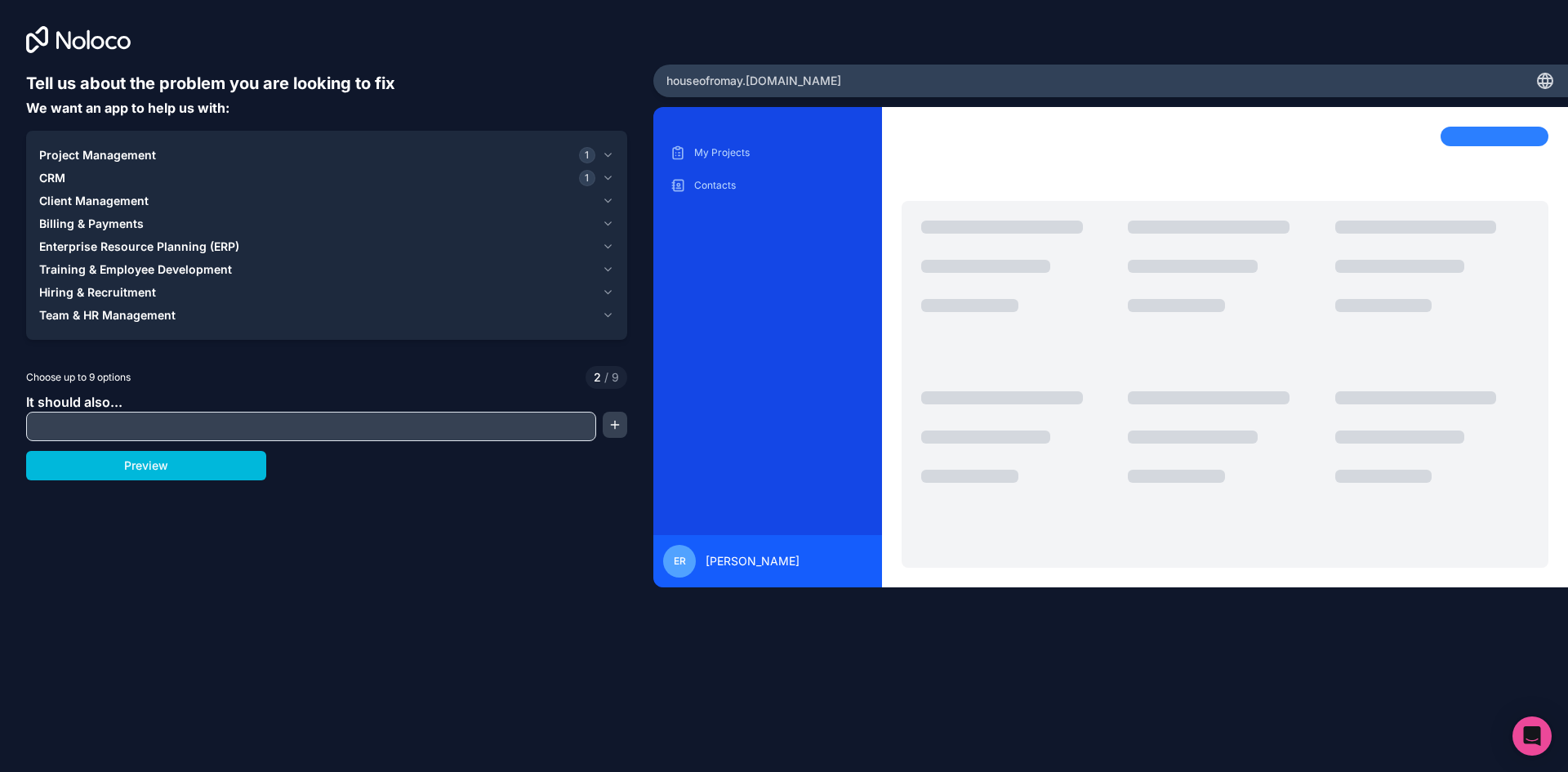
click at [213, 223] on div "Billing & Payments" at bounding box center [317, 223] width 556 height 17
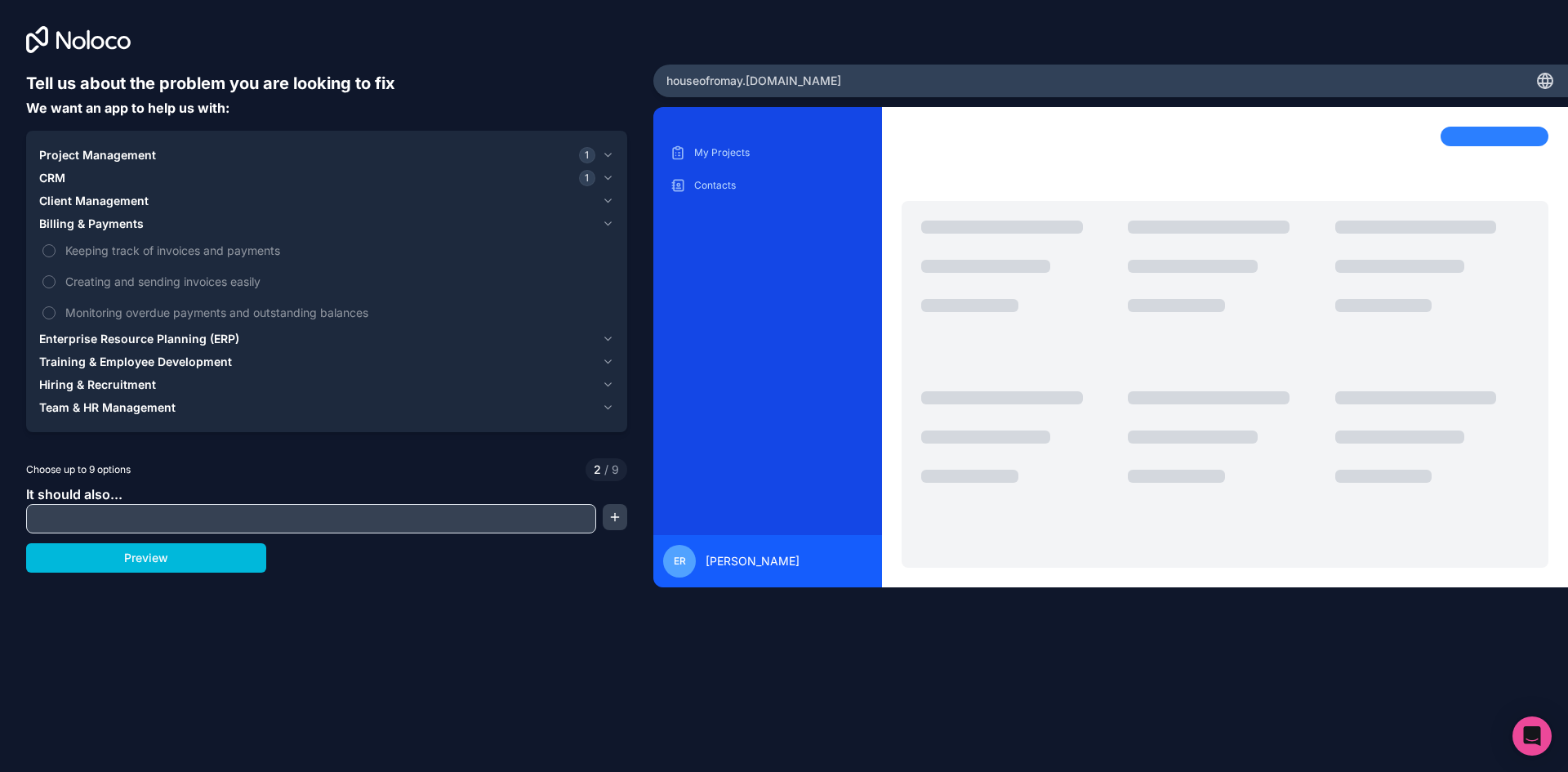
click at [213, 223] on div "Billing & Payments" at bounding box center [317, 223] width 556 height 17
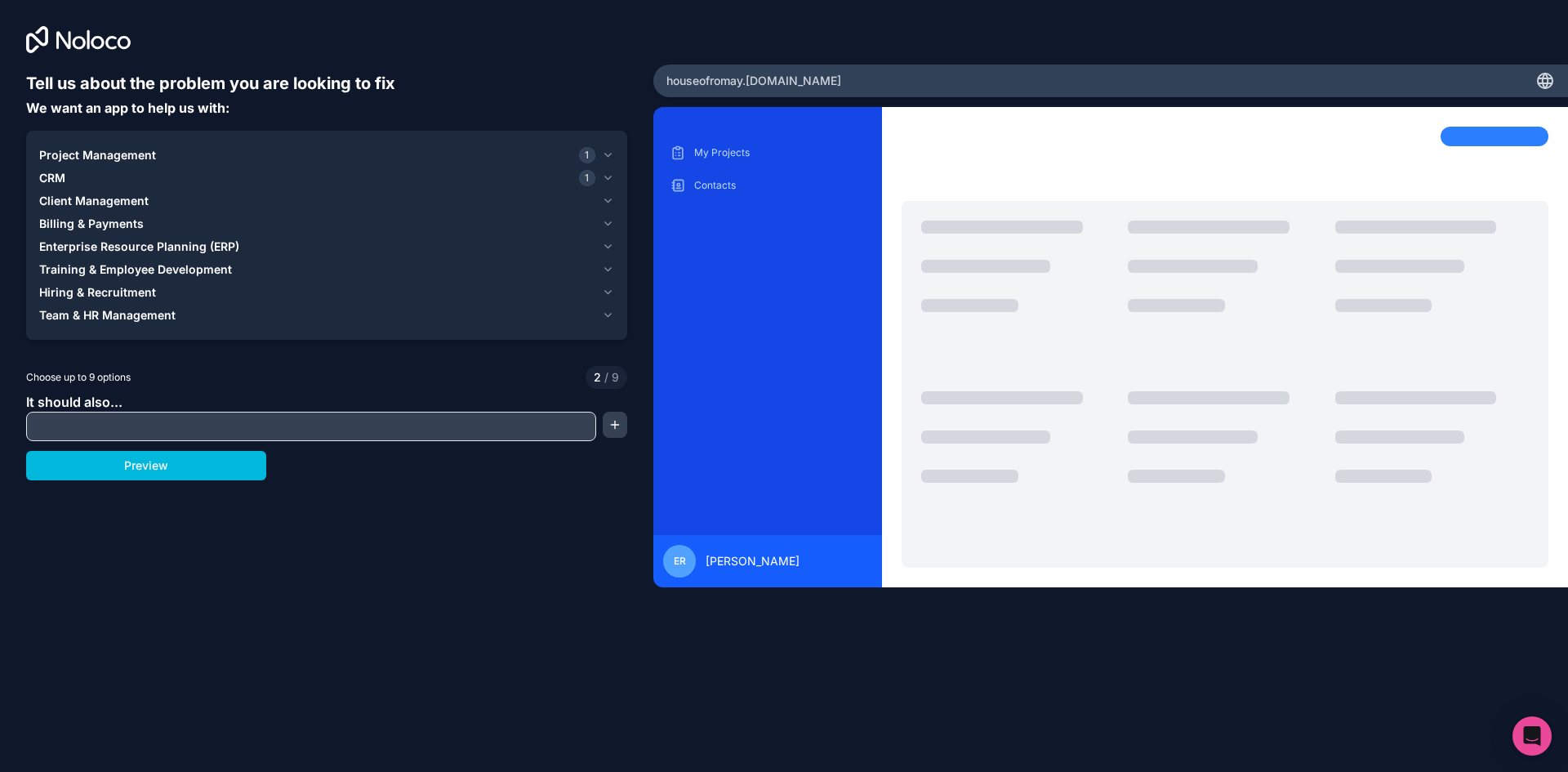
click at [210, 208] on div "Client Management" at bounding box center [317, 201] width 556 height 17
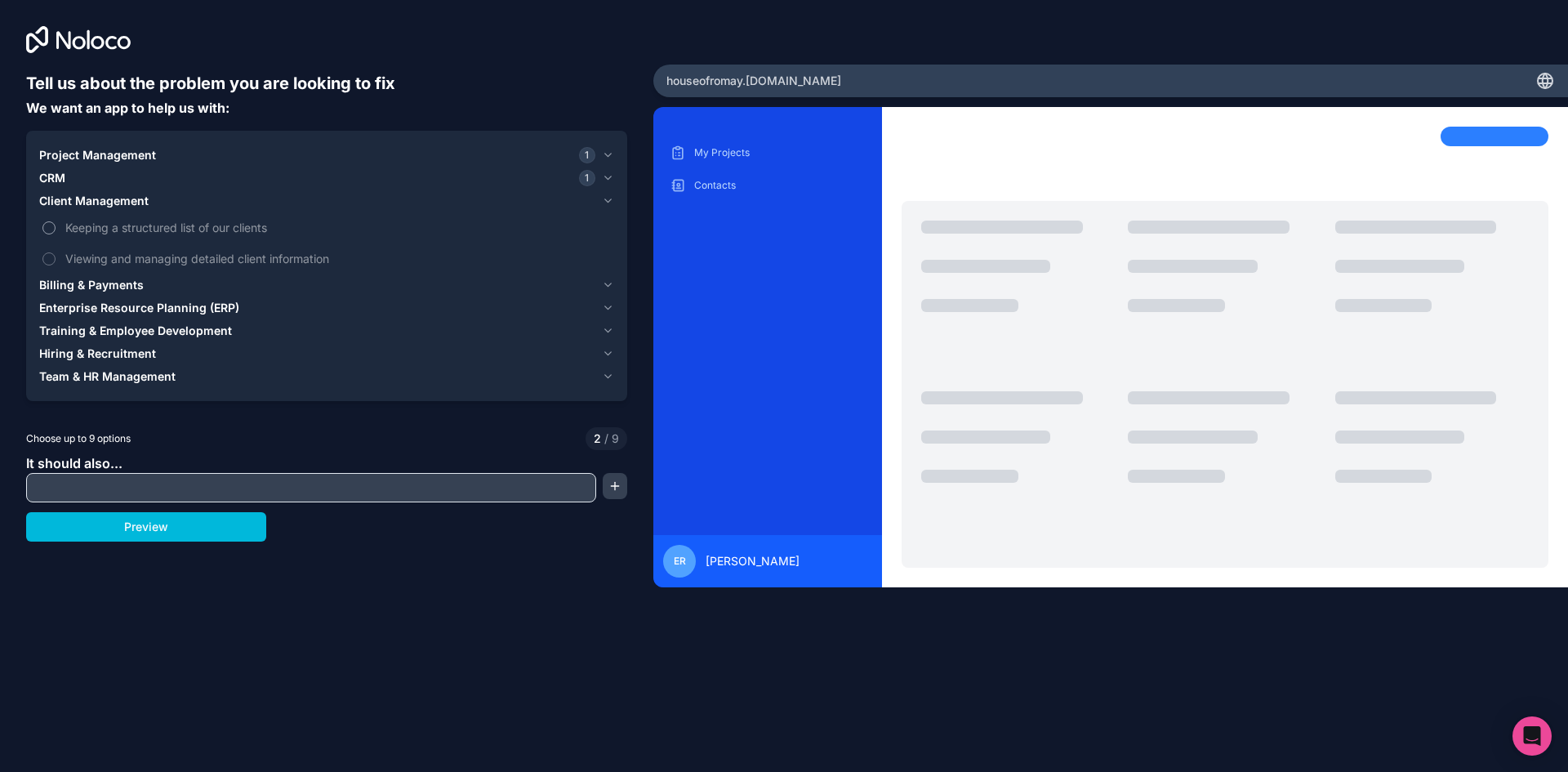
click at [202, 237] on label "Keeping a structured list of our clients" at bounding box center [326, 227] width 575 height 30
click at [56, 234] on button "Keeping a structured list of our clients" at bounding box center [49, 227] width 13 height 13
click at [280, 260] on span "Viewing and managing detailed client information" at bounding box center [338, 259] width 545 height 18
click at [56, 260] on button "Viewing and managing detailed client information" at bounding box center [49, 259] width 13 height 13
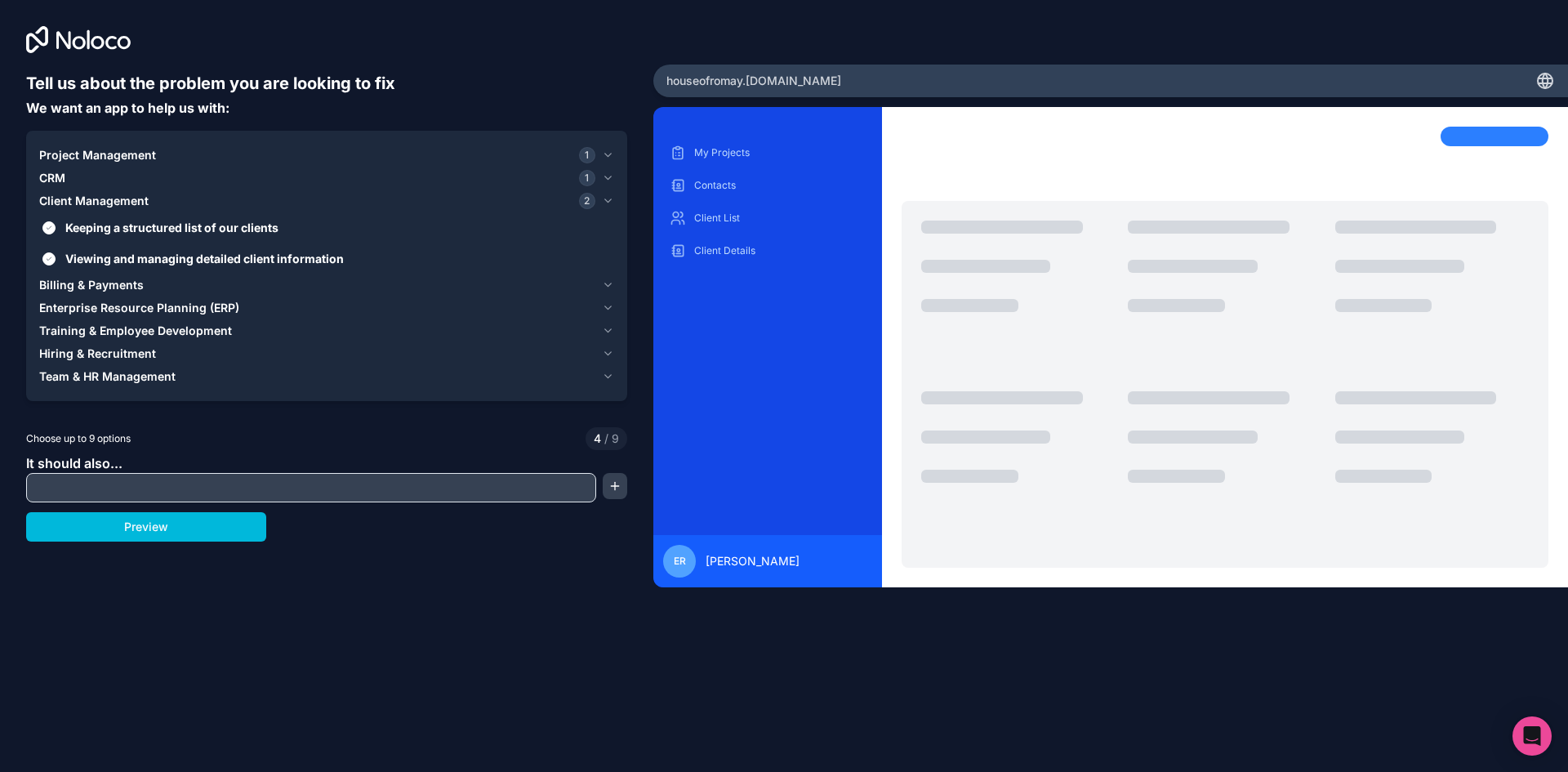
click at [278, 204] on div "Client Management 2" at bounding box center [317, 201] width 556 height 17
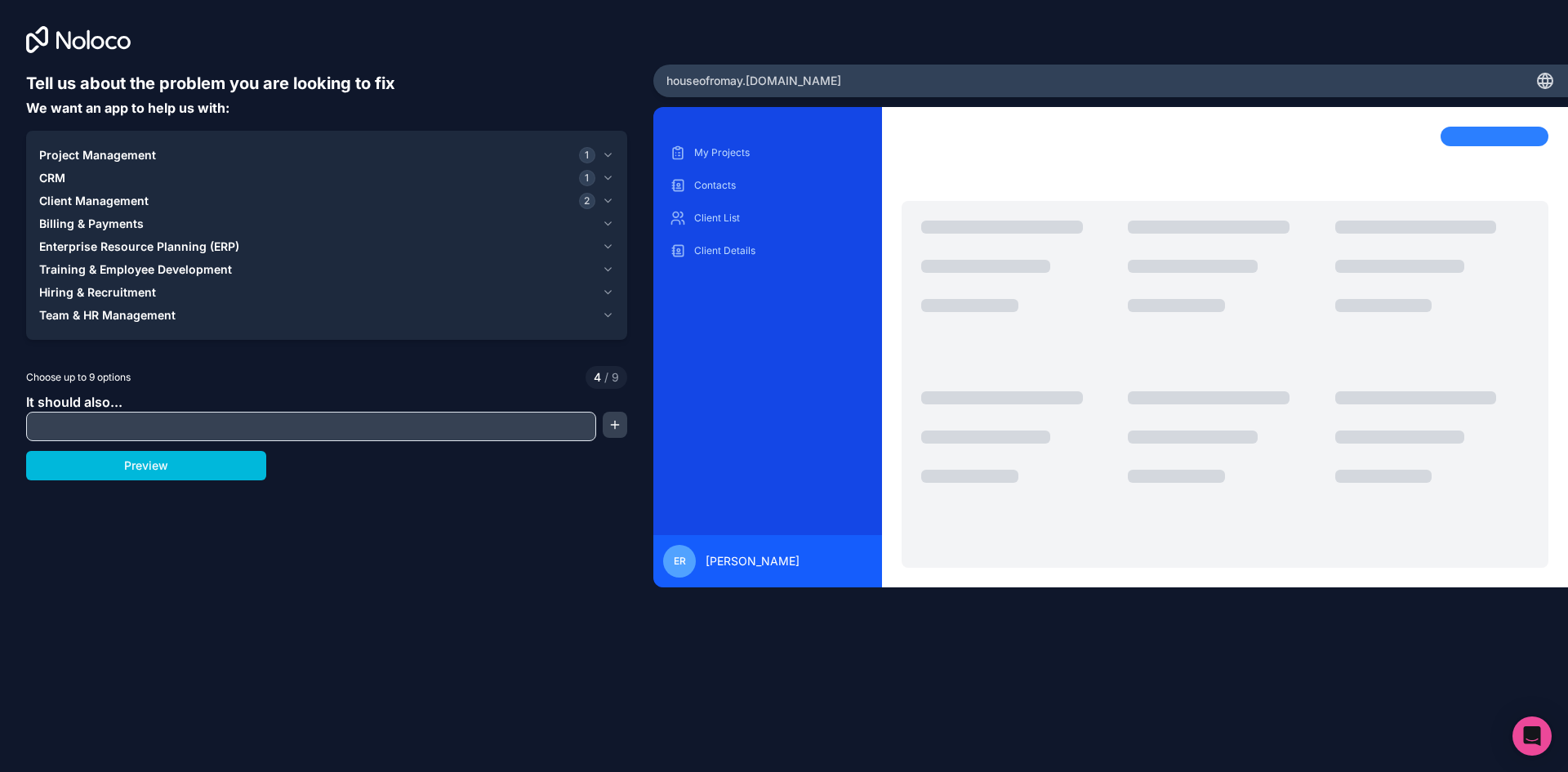
click at [222, 248] on span "Enterprise Resource Planning (ERP)" at bounding box center [139, 246] width 200 height 17
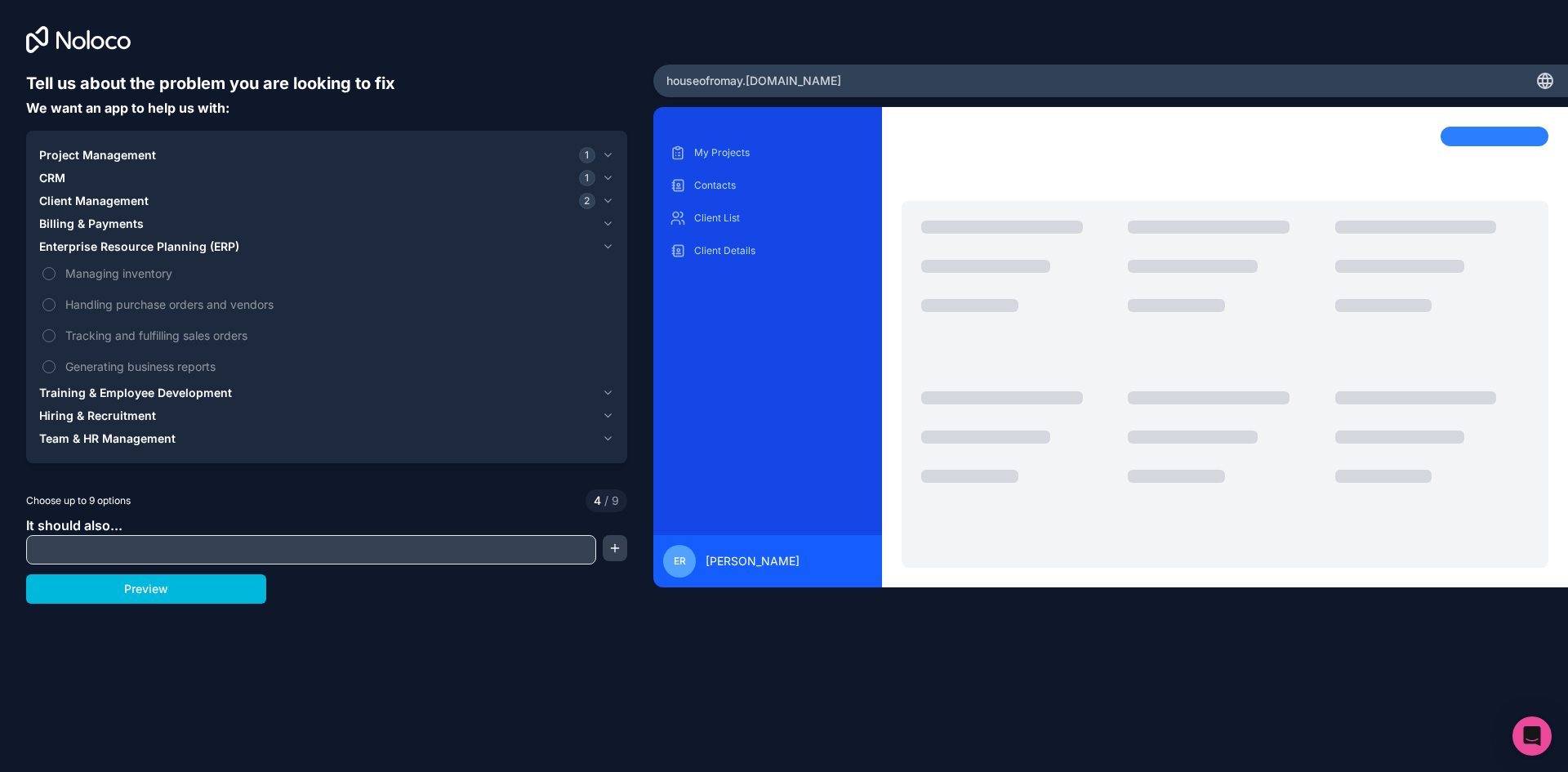
click at [221, 237] on button "Enterprise Resource Planning (ERP)" at bounding box center [326, 246] width 575 height 22
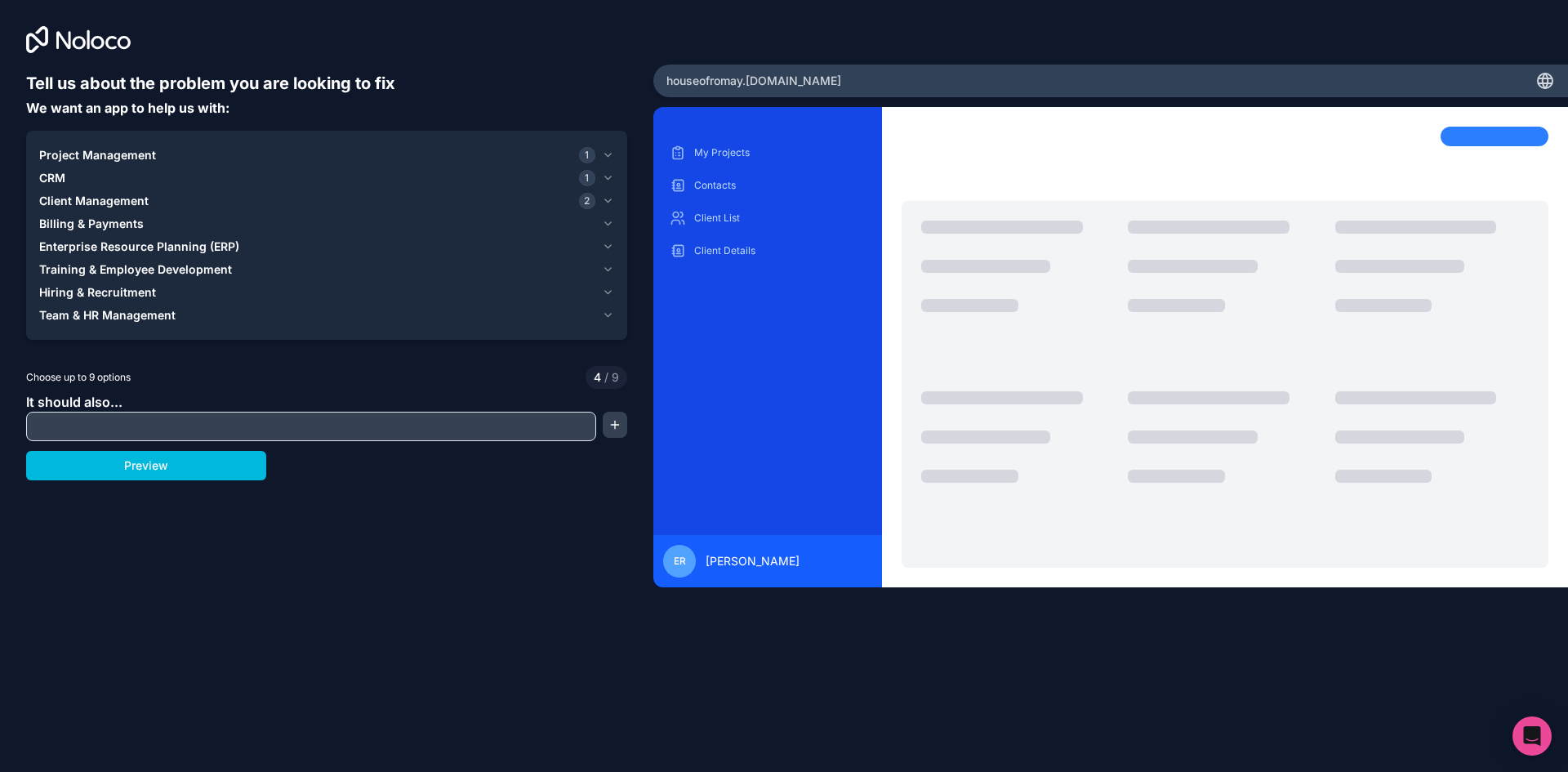
click at [205, 318] on div "Team & HR Management" at bounding box center [317, 315] width 556 height 17
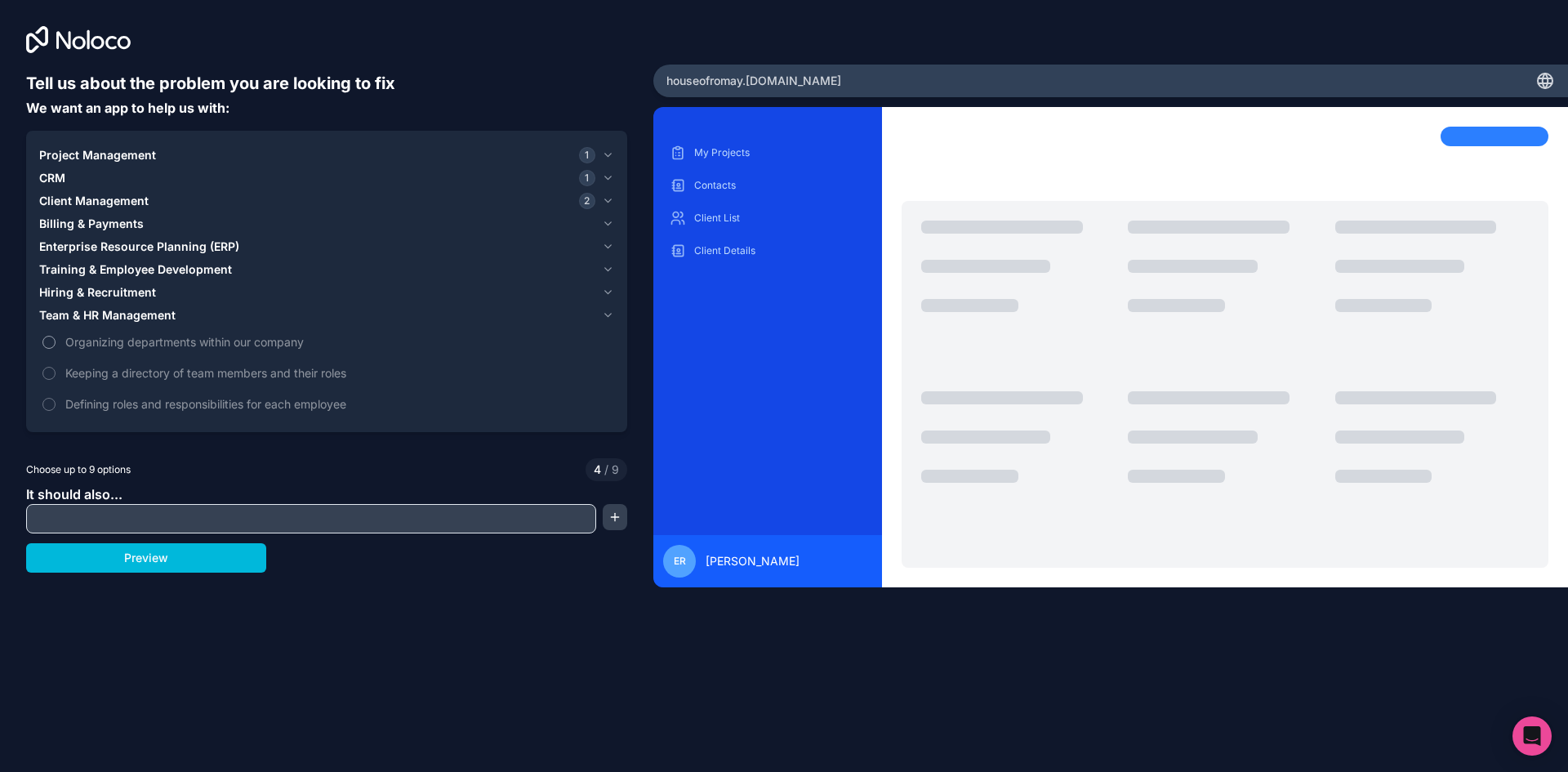
click at [209, 343] on span "Organizing departments within our company" at bounding box center [338, 343] width 545 height 18
click at [56, 343] on button "Organizing departments within our company" at bounding box center [49, 342] width 13 height 13
click at [206, 319] on div "Team & HR Management 1" at bounding box center [317, 315] width 556 height 17
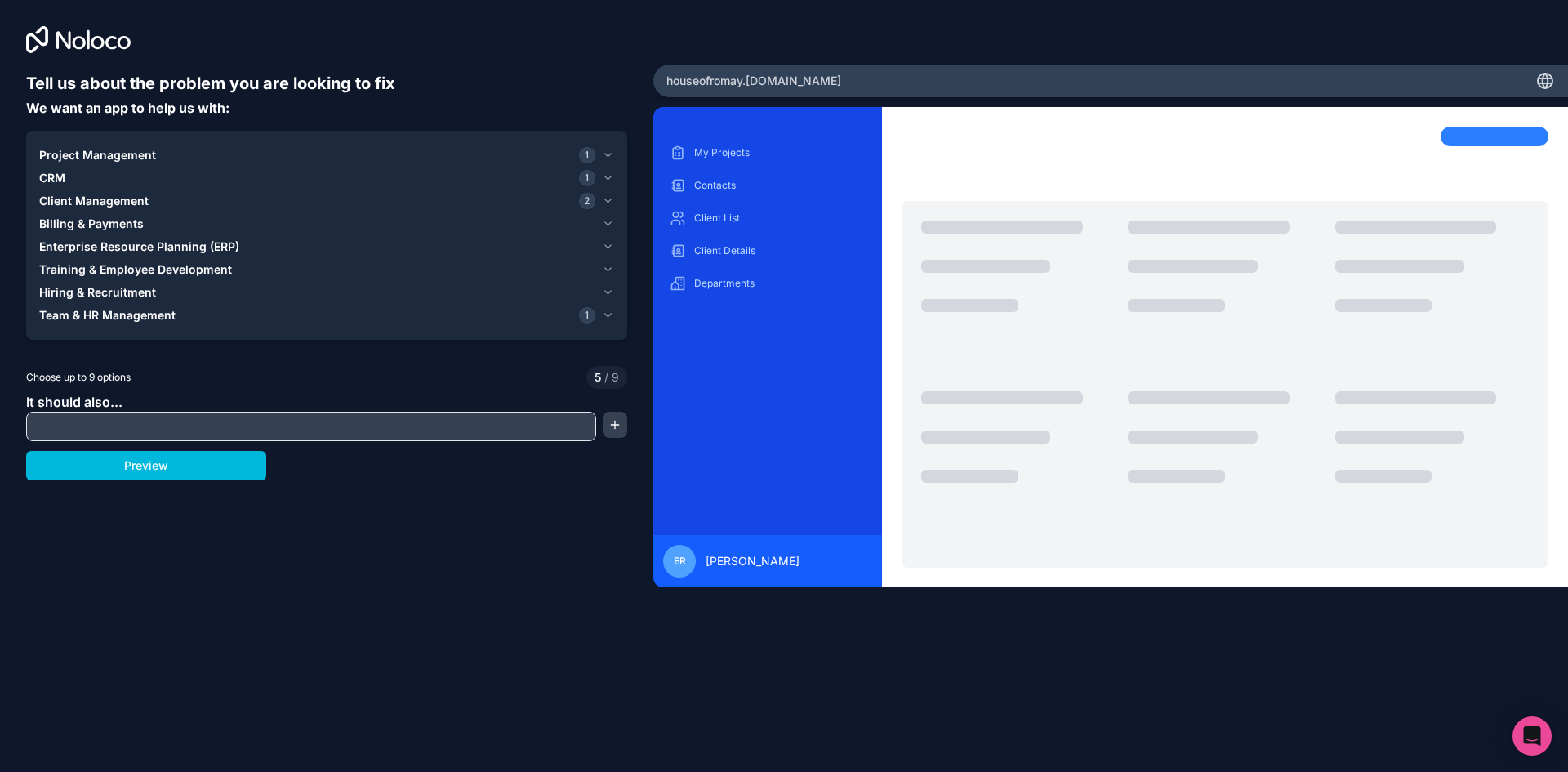
click at [193, 224] on div "Billing & Payments" at bounding box center [317, 223] width 556 height 17
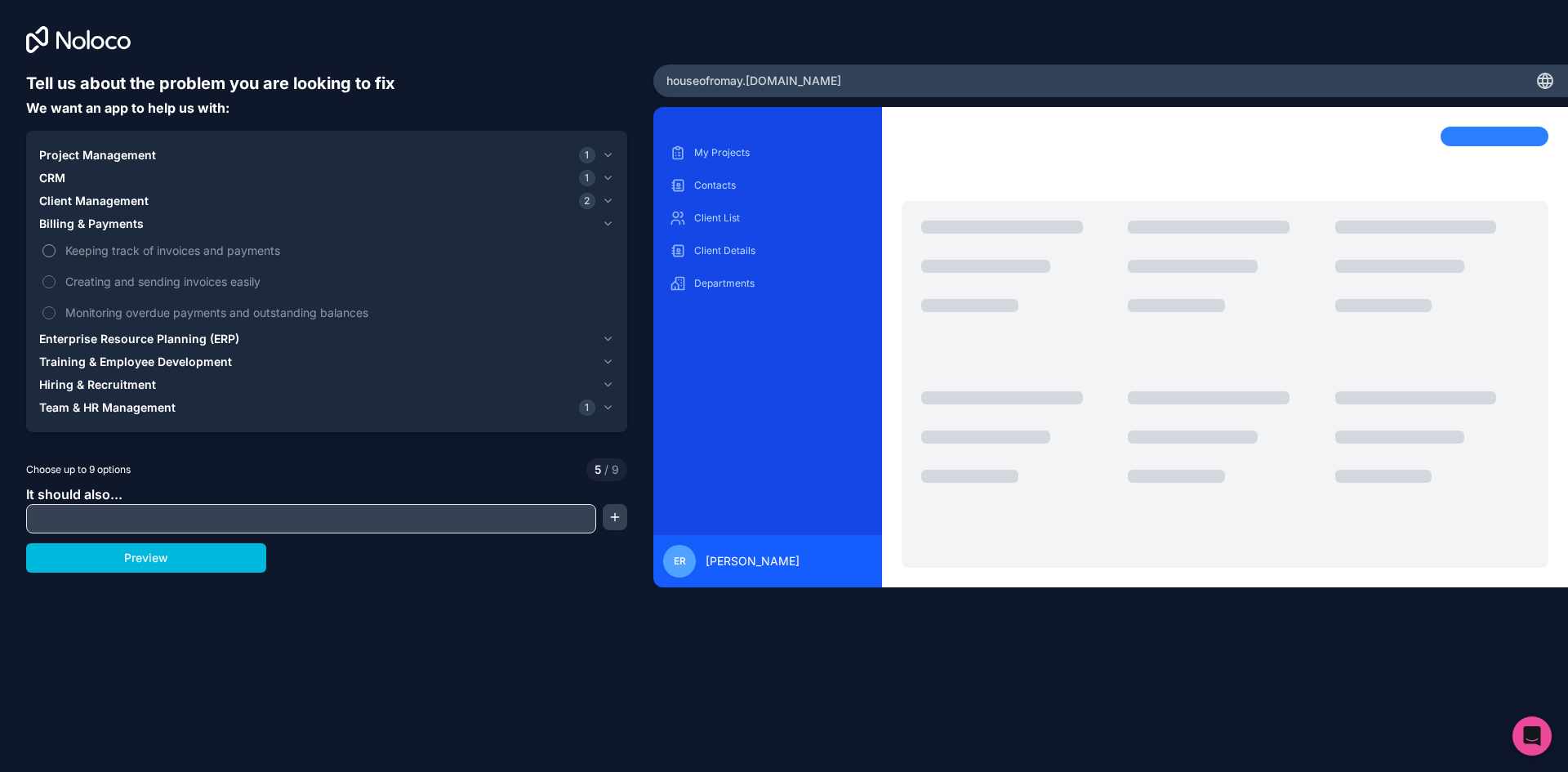
click at [218, 250] on span "Keeping track of invoices and payments" at bounding box center [338, 251] width 545 height 18
click at [56, 250] on button "Keeping track of invoices and payments" at bounding box center [49, 250] width 13 height 13
click at [229, 555] on button "Preview" at bounding box center [146, 558] width 240 height 29
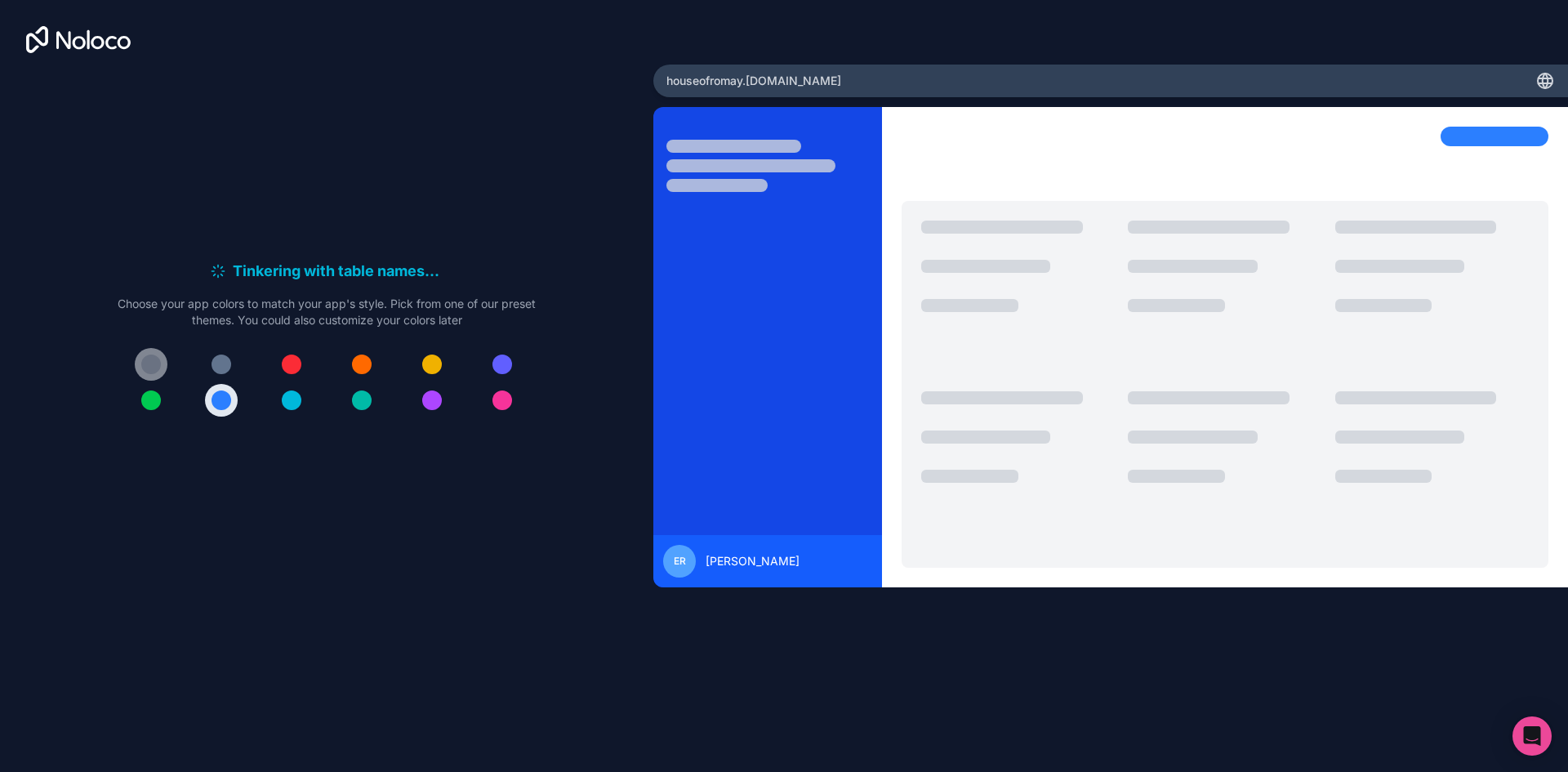
click at [160, 360] on div at bounding box center [151, 364] width 20 height 20
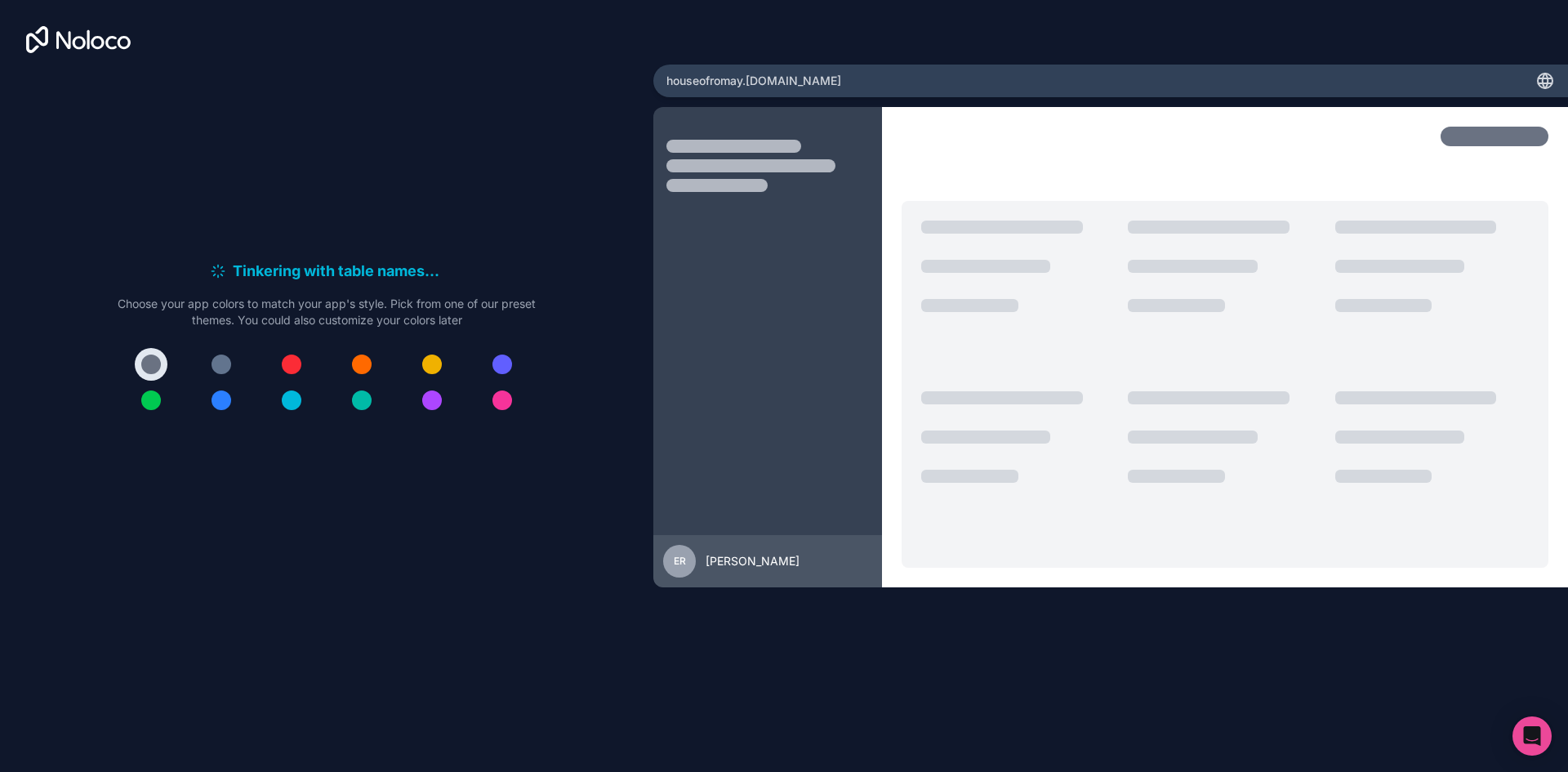
click at [247, 363] on div at bounding box center [327, 383] width 419 height 68
click at [232, 363] on button at bounding box center [221, 364] width 32 height 32
click at [163, 365] on button at bounding box center [150, 364] width 32 height 32
